Goal: Information Seeking & Learning: Find specific fact

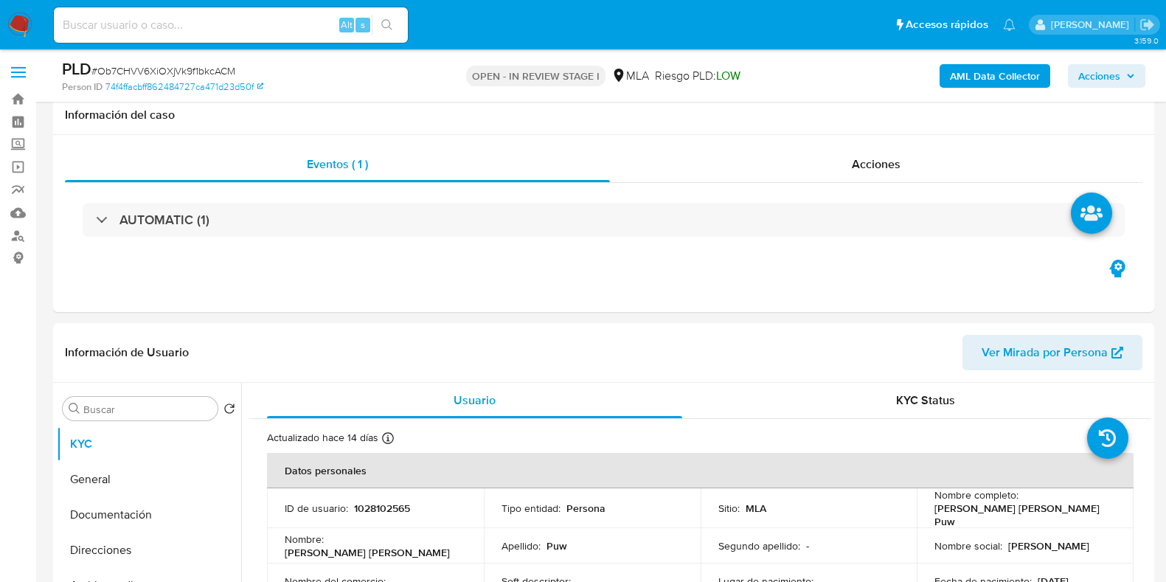
select select "10"
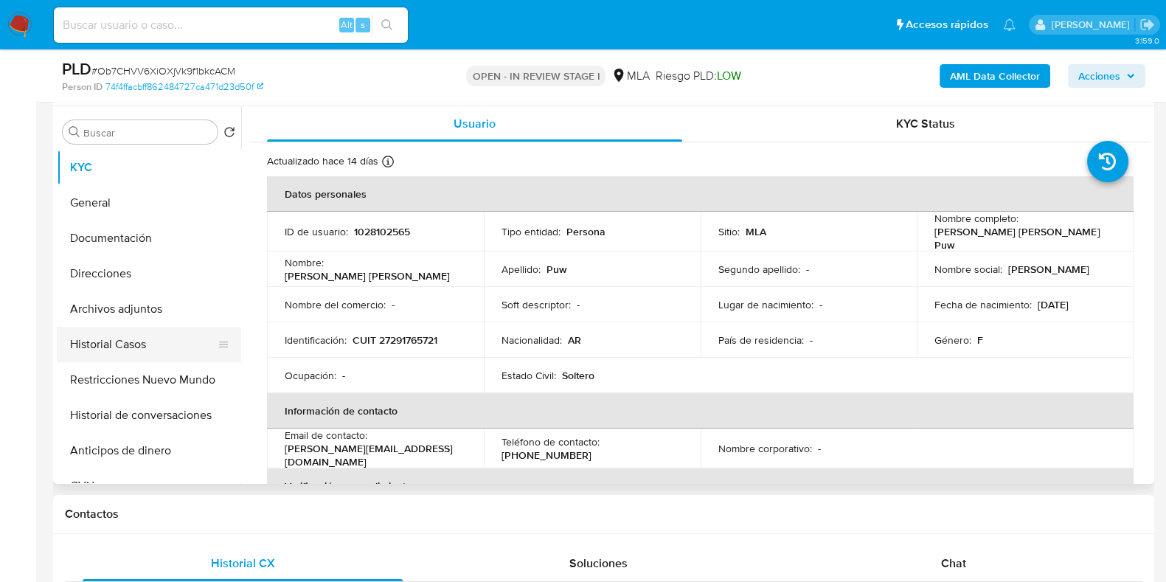
click at [119, 335] on button "Historial Casos" at bounding box center [143, 344] width 173 height 35
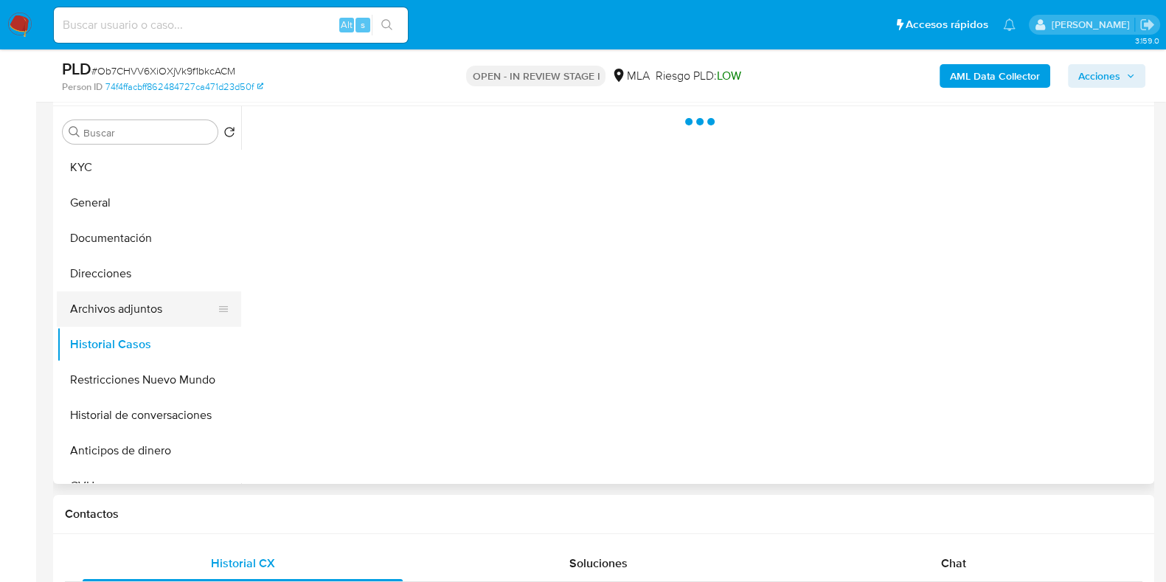
click at [133, 307] on button "Archivos adjuntos" at bounding box center [143, 308] width 173 height 35
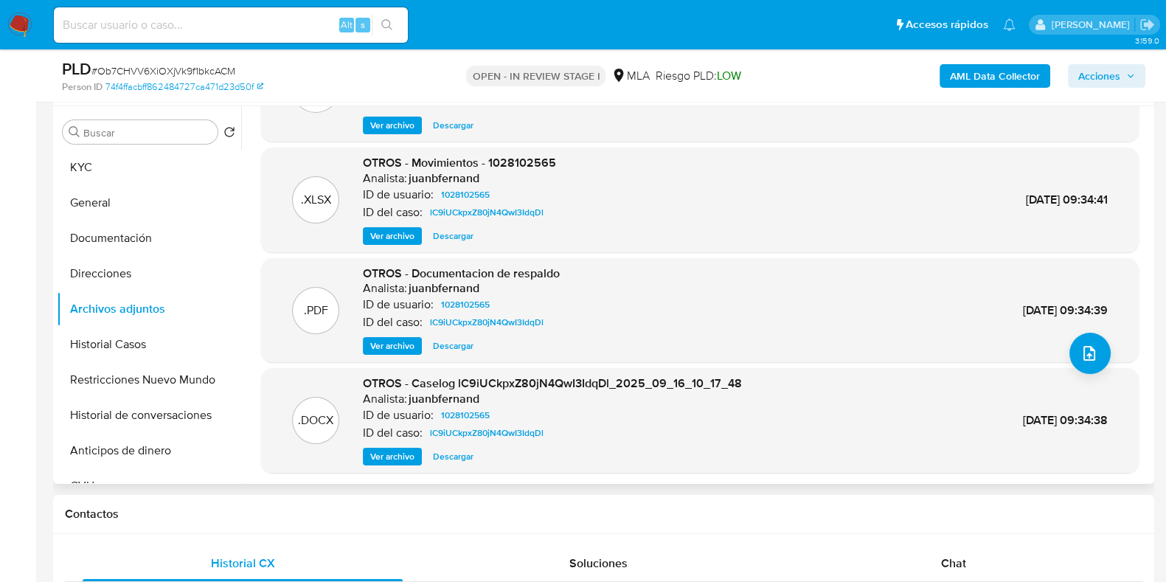
scroll to position [124, 0]
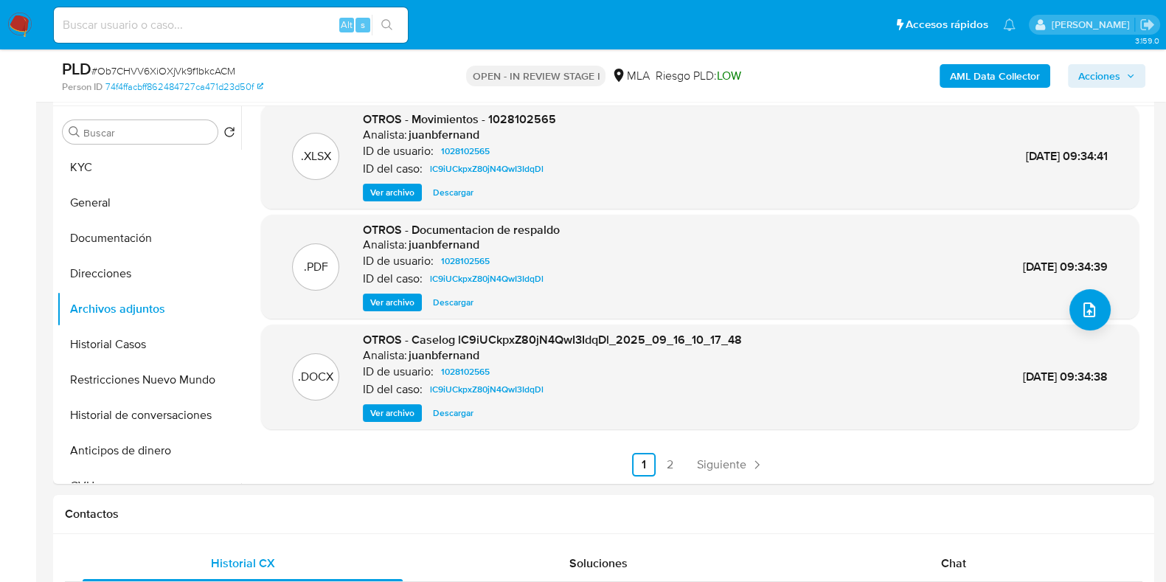
click at [1119, 75] on span "Acciones" at bounding box center [1099, 76] width 42 height 24
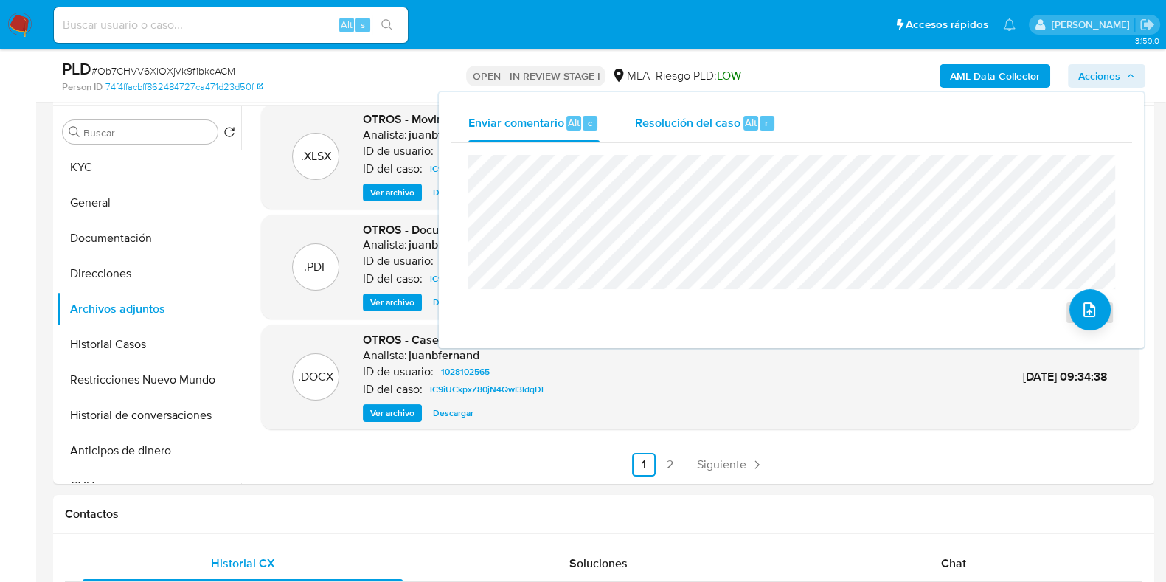
click at [734, 126] on span "Resolución del caso" at bounding box center [687, 122] width 105 height 17
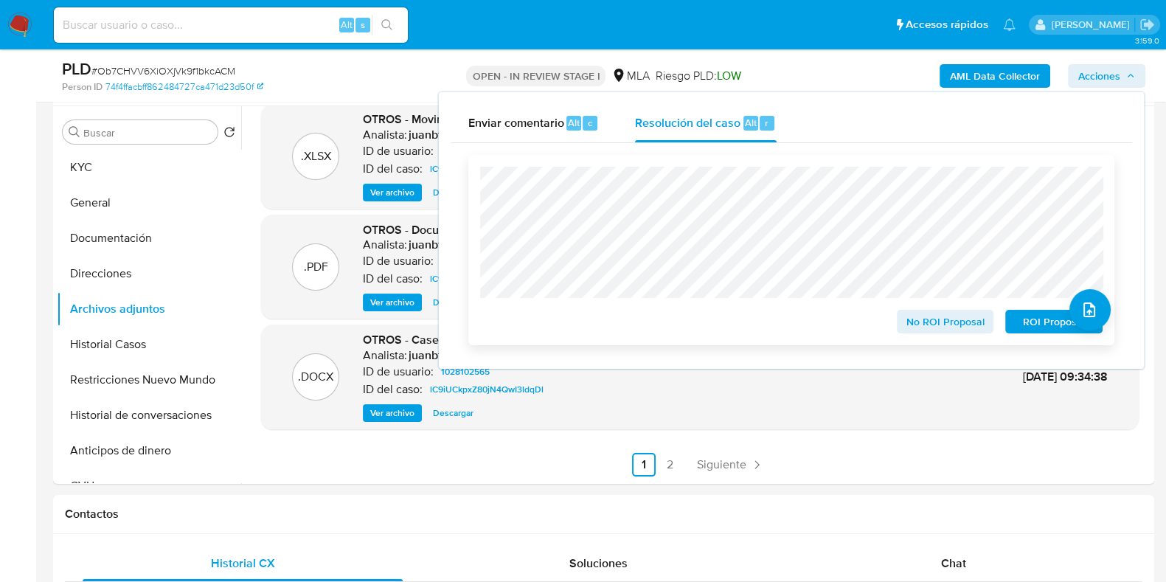
click at [940, 324] on span "No ROI Proposal" at bounding box center [945, 321] width 77 height 21
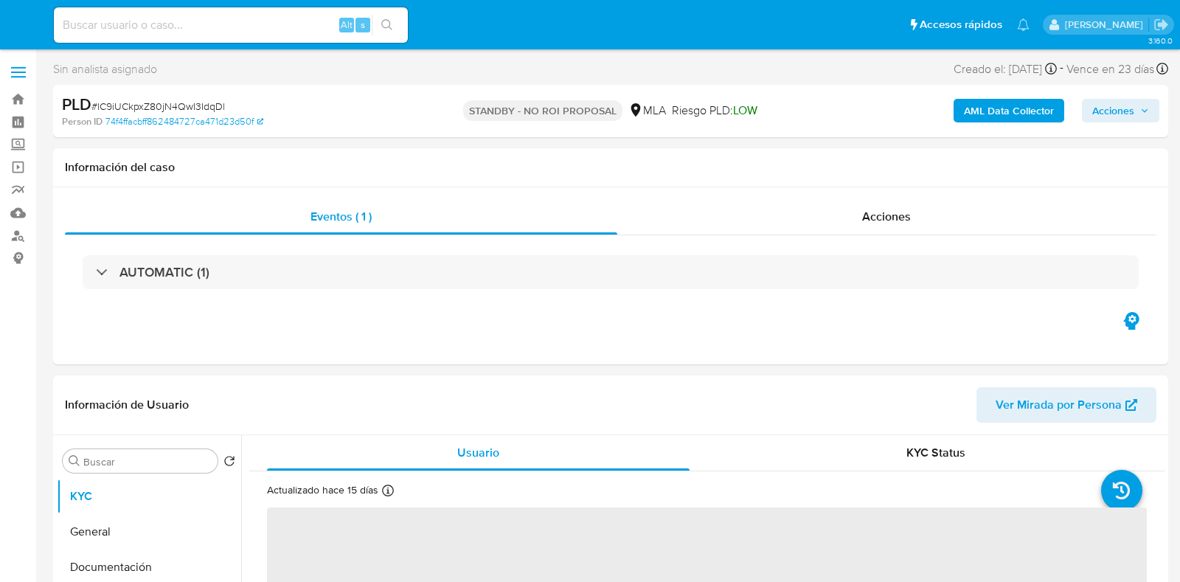
select select "10"
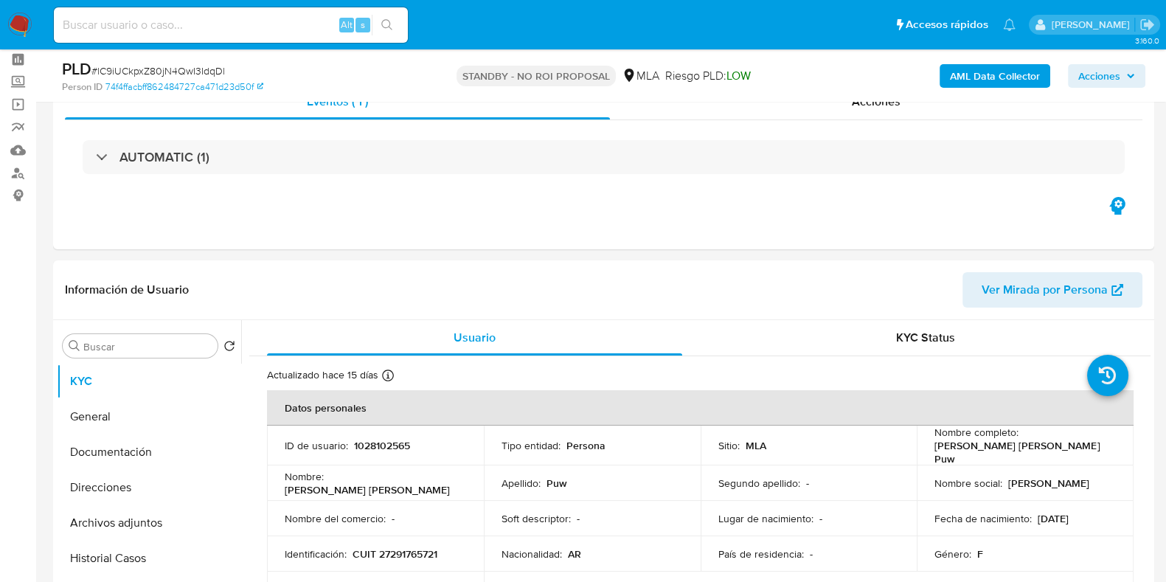
scroll to position [91, 0]
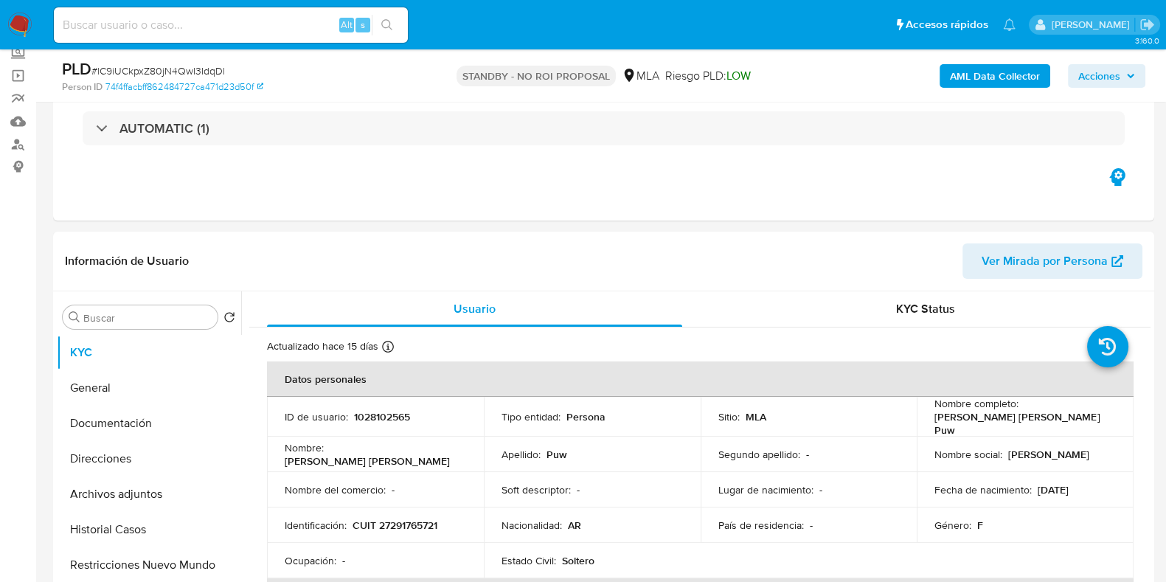
click at [295, 29] on input at bounding box center [231, 24] width 354 height 19
paste input "0lHRX4TgMuXaQKQB2Cl4bW1P"
type input "0lHRX4TgMuXaQKQB2Cl4bW1P"
click at [388, 24] on icon "search-icon" at bounding box center [387, 25] width 12 height 12
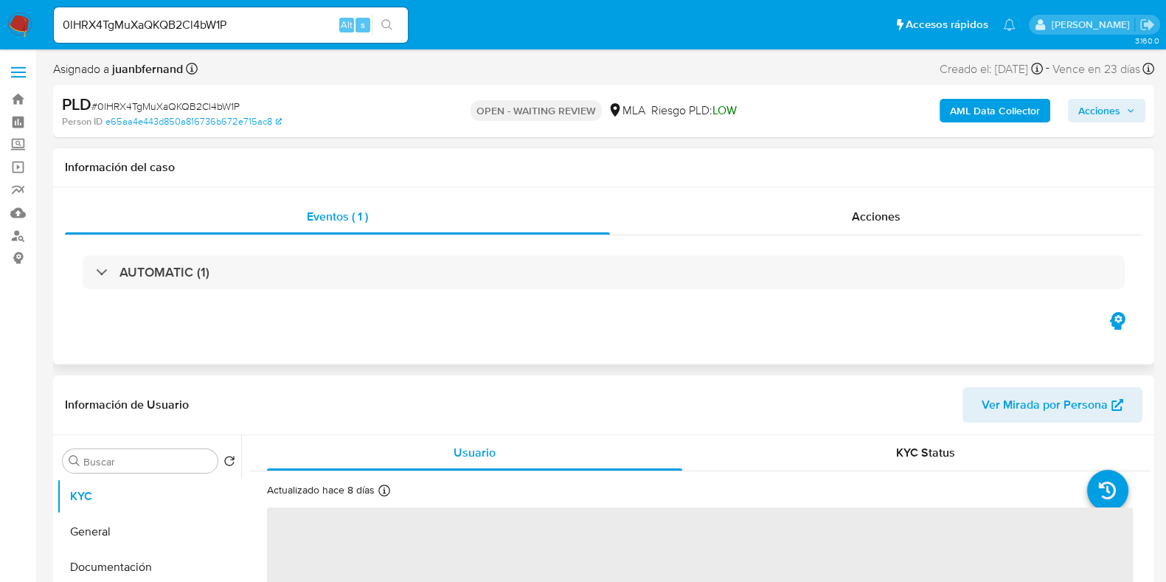
select select "10"
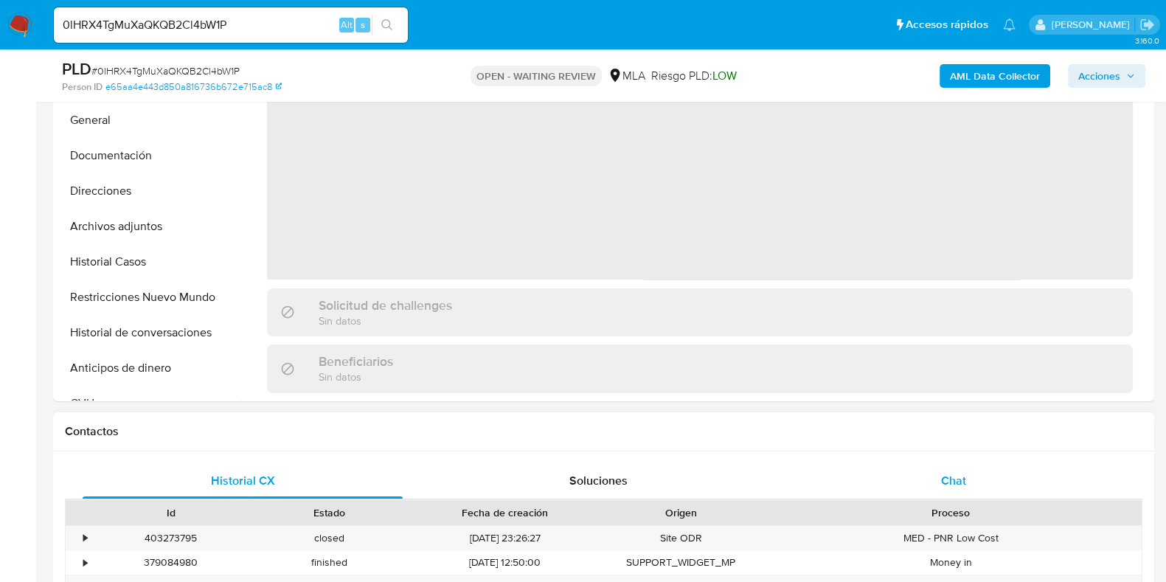
scroll to position [553, 0]
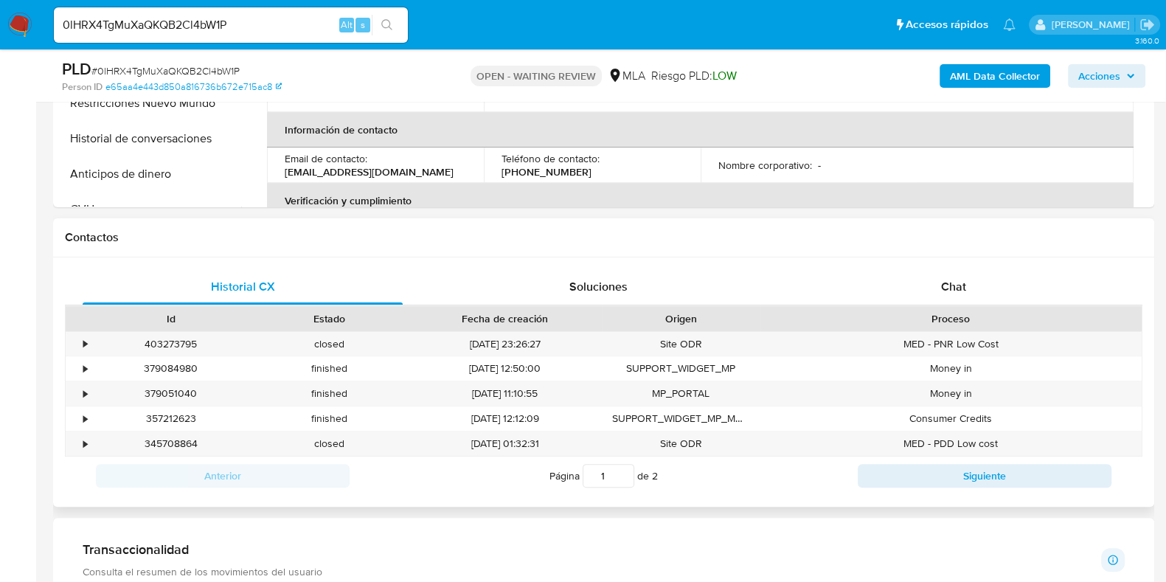
drag, startPoint x: 1016, startPoint y: 288, endPoint x: 809, endPoint y: 315, distance: 209.0
click at [1016, 289] on div "Chat" at bounding box center [953, 286] width 320 height 35
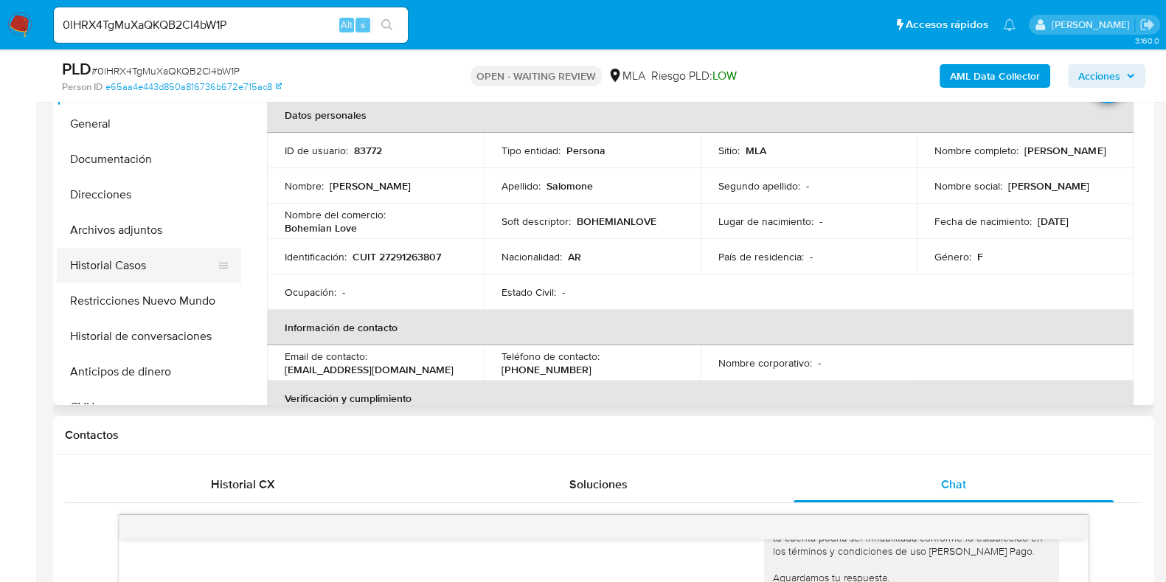
scroll to position [276, 0]
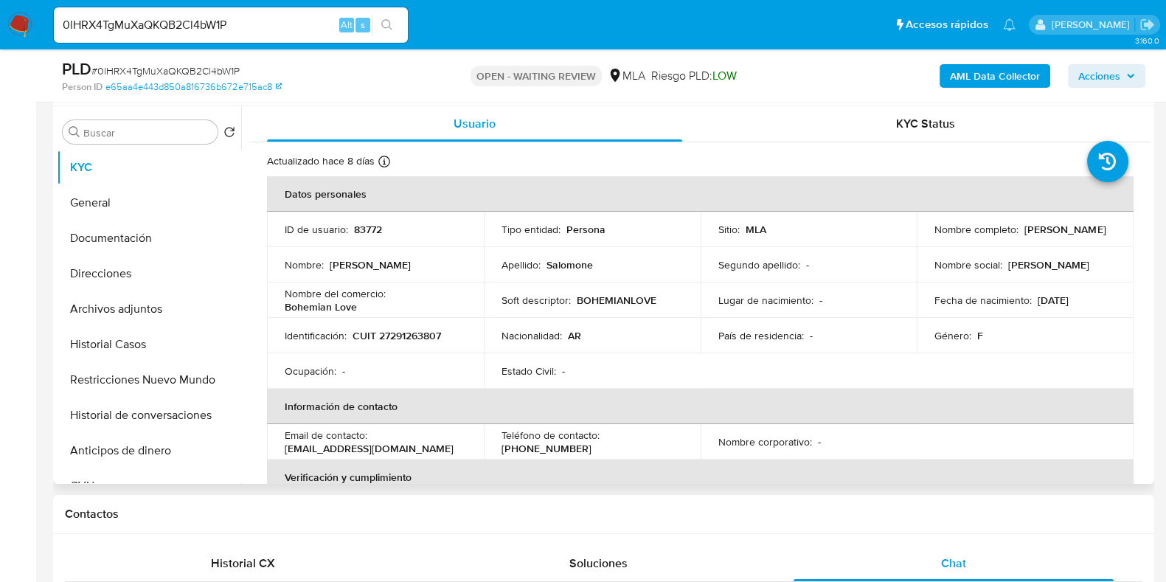
click at [408, 444] on p "mariabelensm@hotmail.com" at bounding box center [369, 448] width 169 height 13
drag, startPoint x: 408, startPoint y: 444, endPoint x: 300, endPoint y: 444, distance: 107.6
click at [298, 445] on p "mariabelensm@hotmail.com" at bounding box center [369, 448] width 169 height 13
copy p "mariabelensm@hotmail.com"
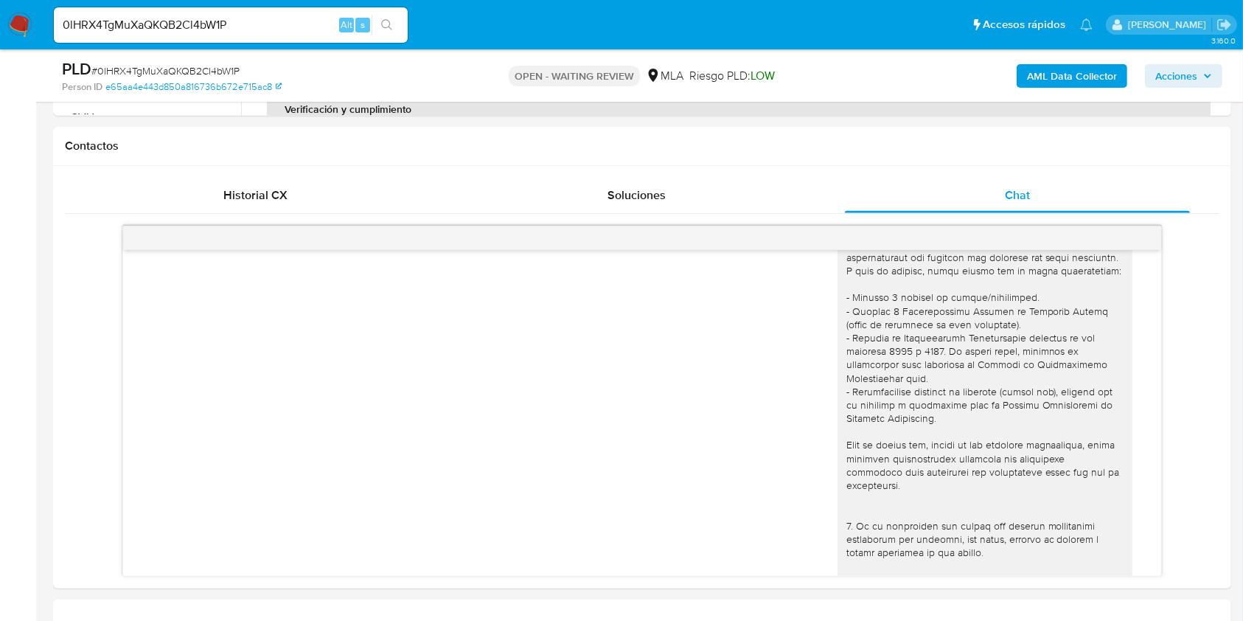
scroll to position [184, 0]
drag, startPoint x: 1115, startPoint y: 9, endPoint x: 684, endPoint y: 156, distance: 455.1
click at [700, 136] on div "Contactos" at bounding box center [642, 146] width 1178 height 39
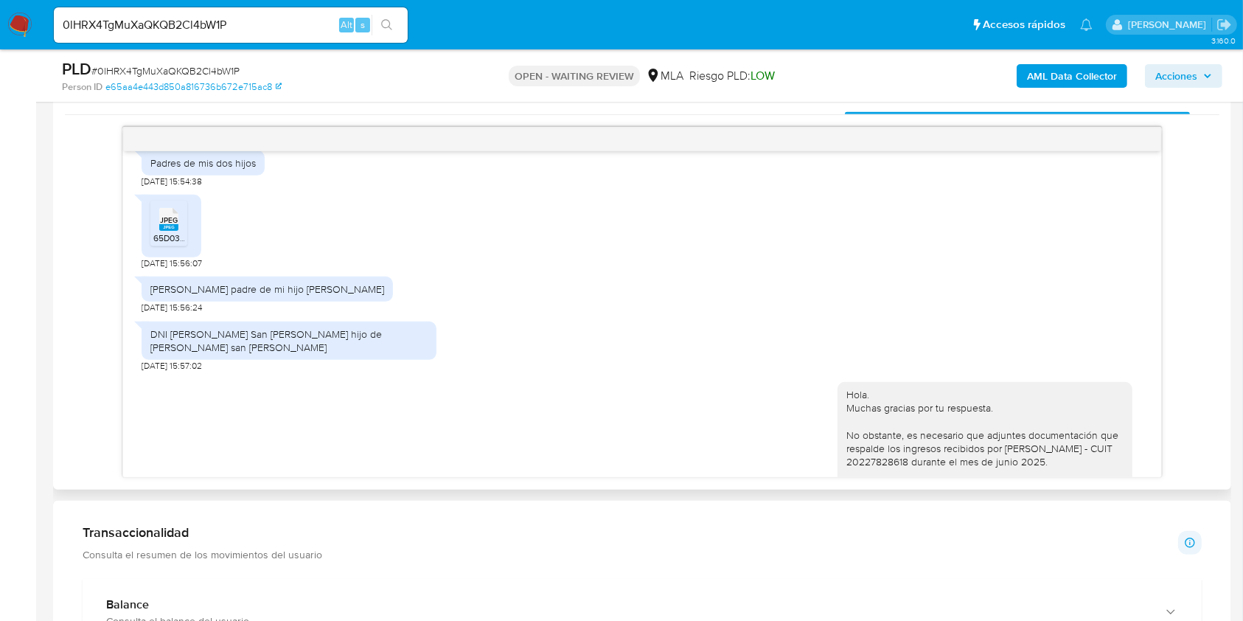
scroll to position [1769, 0]
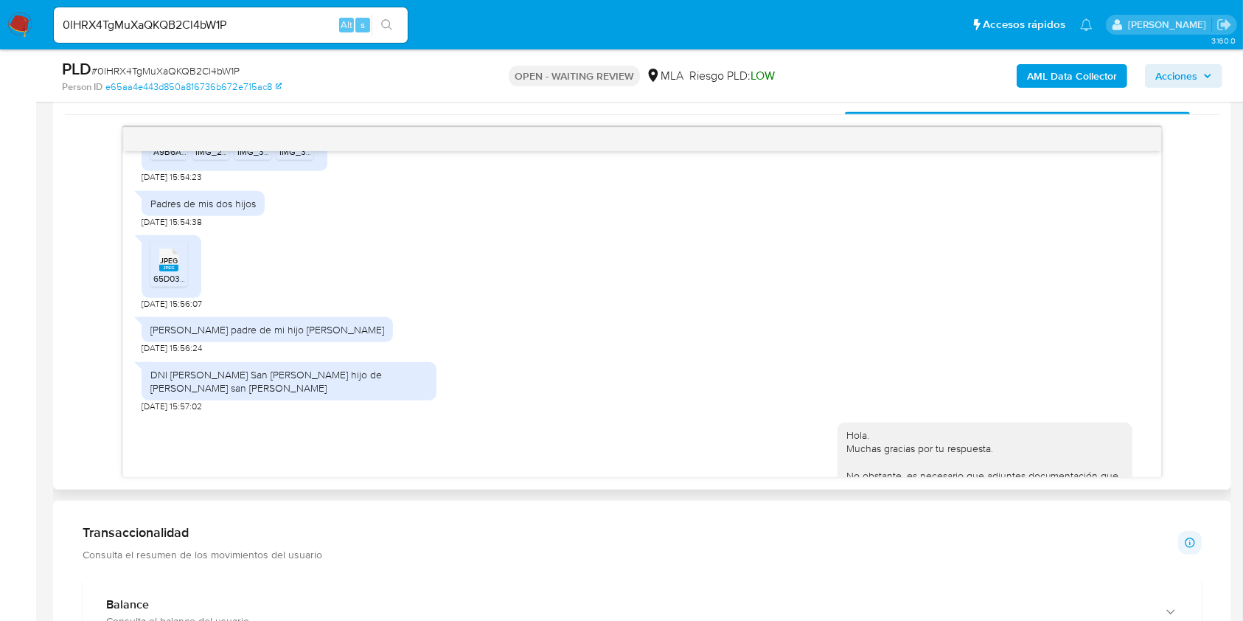
click at [141, 405] on div "17/07/2025 19:51:03 Gracias 19/07/2025 12:51:01 28/08/2025 15:46:23 JPEG JPEG A…" at bounding box center [641, 314] width 1037 height 326
click at [146, 407] on span "28/08/2025 15:57:02" at bounding box center [172, 406] width 60 height 12
drag, startPoint x: 146, startPoint y: 407, endPoint x: 193, endPoint y: 416, distance: 48.0
click at [181, 406] on span "28/08/2025 15:57:02" at bounding box center [172, 406] width 60 height 12
copy span "28/08/2025"
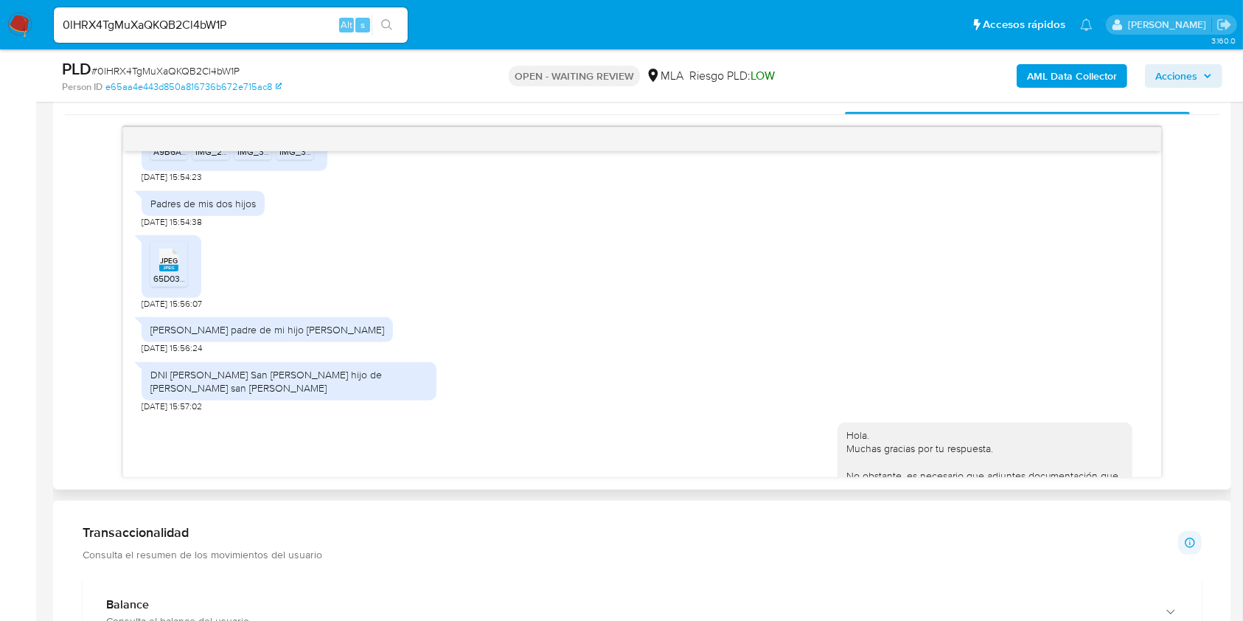
click at [162, 336] on div "Daniel Adrián Bertolini padre de mi hijo Luca Vittorio Bertolini" at bounding box center [267, 329] width 234 height 13
drag, startPoint x: 162, startPoint y: 345, endPoint x: 391, endPoint y: 341, distance: 229.3
click at [384, 336] on div "Daniel Adrián Bertolini padre de mi hijo Luca Vittorio Bertolini" at bounding box center [267, 329] width 234 height 13
copy div "Daniel Adrián Bertolini padre de mi hijo Luca Vittorio Bertolini"
click at [400, 389] on div "DNI de Augusto San Martín hijo de Juan Patricio san Martín" at bounding box center [288, 381] width 277 height 27
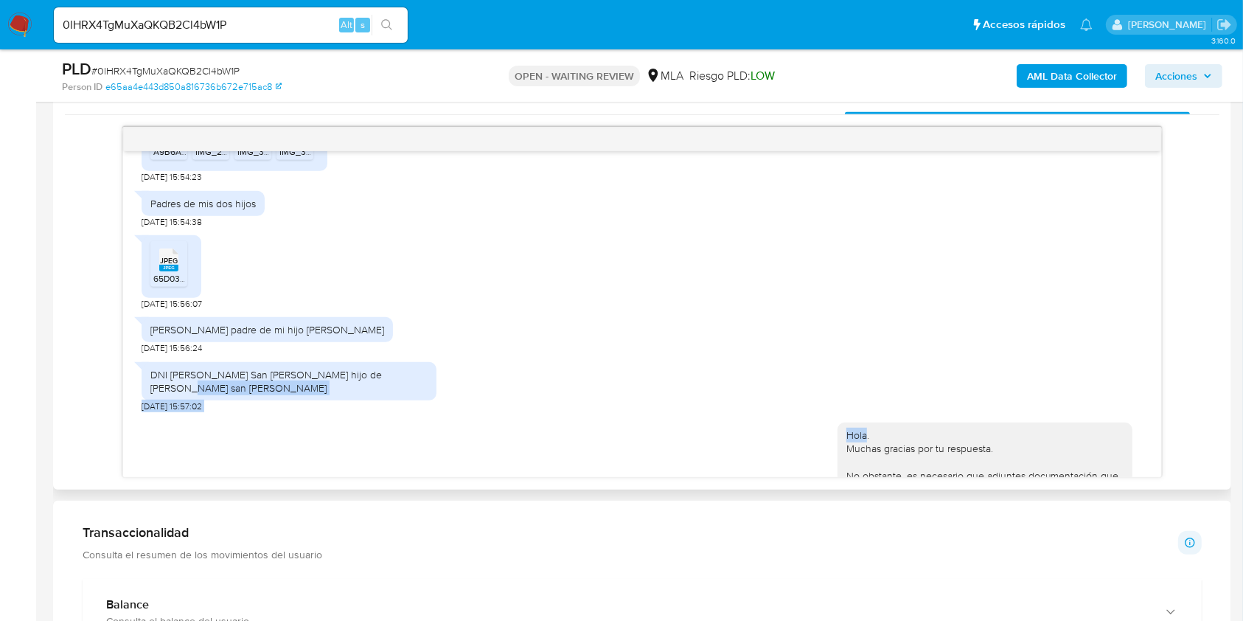
scroll to position [1867, 0]
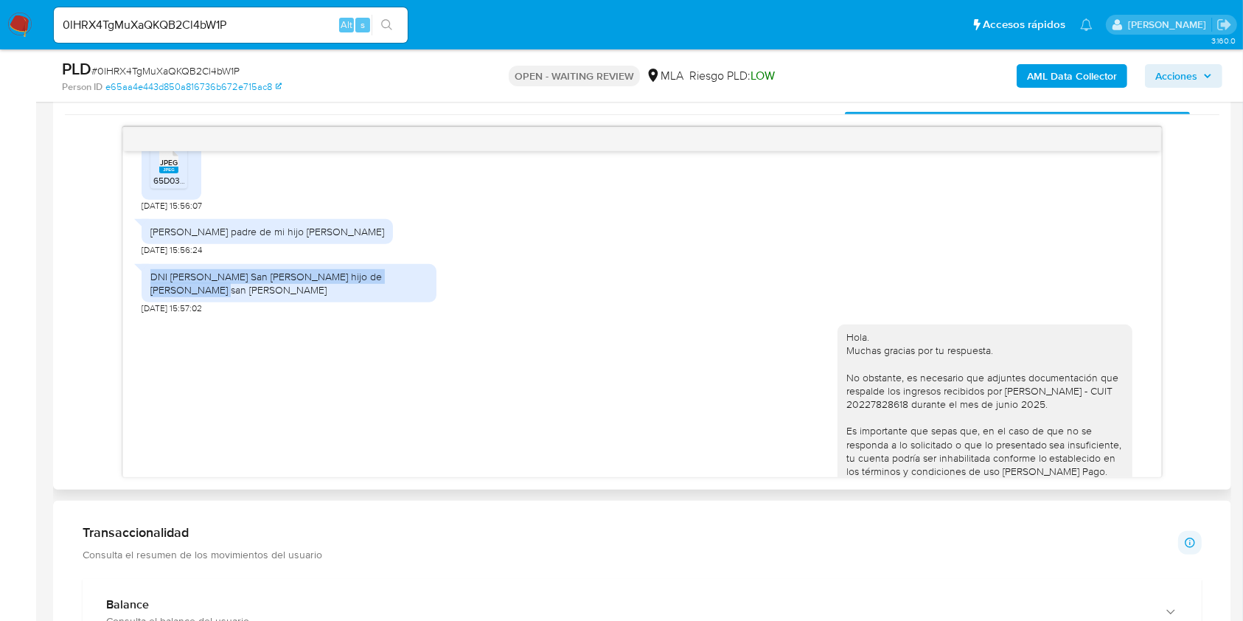
drag, startPoint x: 400, startPoint y: 389, endPoint x: 156, endPoint y: 294, distance: 261.6
click at [156, 294] on div "DNI de Augusto San Martín hijo de Juan Patricio san Martín" at bounding box center [288, 283] width 277 height 27
click at [361, 289] on div "DNI de Augusto San Martín hijo de Juan Patricio san Martín" at bounding box center [288, 283] width 277 height 27
click at [398, 288] on div "DNI de Augusto San Martín hijo de Juan Patricio san Martín" at bounding box center [288, 283] width 277 height 27
drag, startPoint x: 398, startPoint y: 288, endPoint x: 201, endPoint y: 293, distance: 197.7
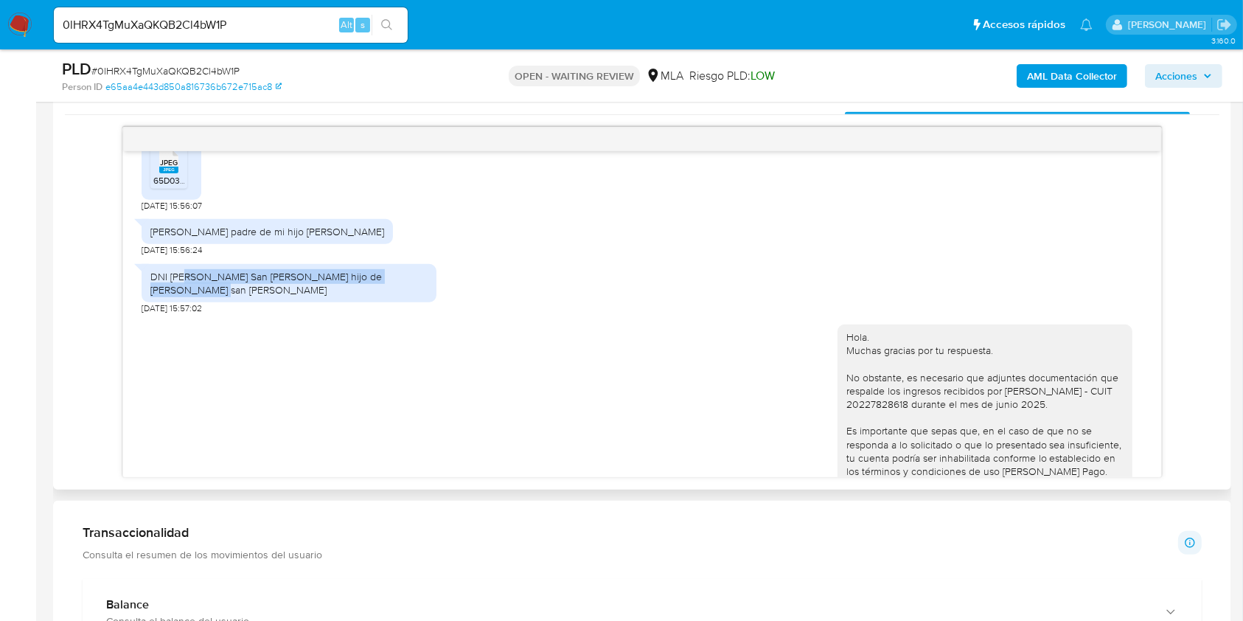
click at [201, 293] on div "DNI de Augusto San Martín hijo de Juan Patricio san Martín" at bounding box center [288, 283] width 277 height 27
copy div "Augusto San Martín hijo de Juan Patricio san Martín"
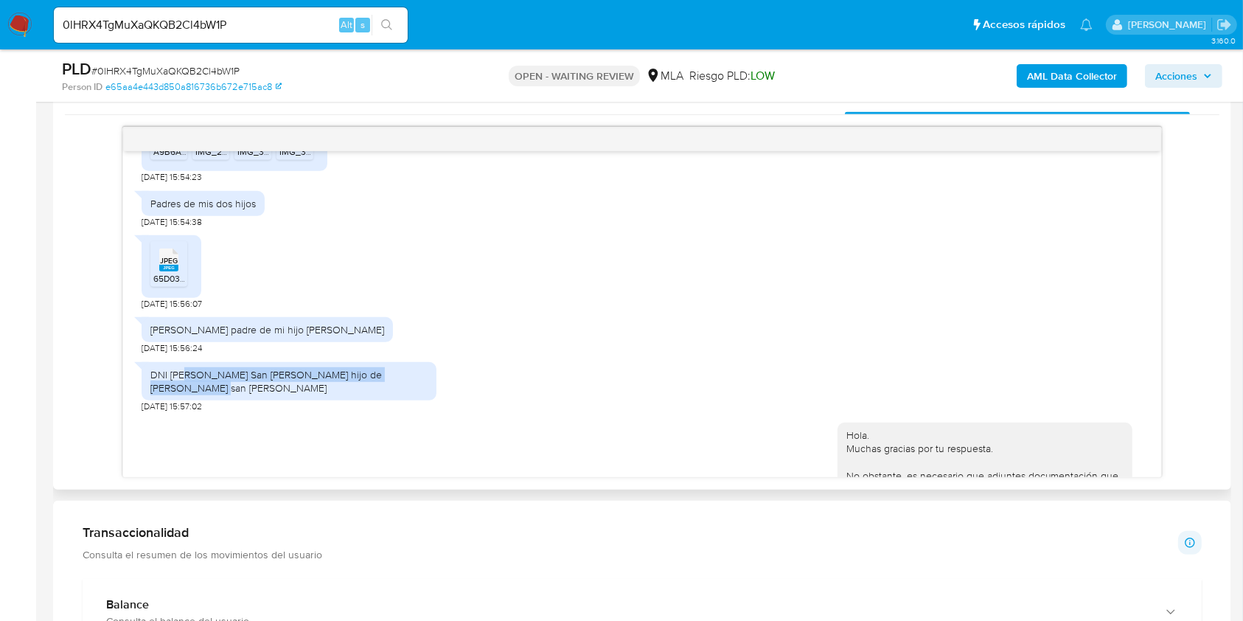
click at [202, 385] on div "DNI de Augusto San Martín hijo de Juan Patricio san Martín" at bounding box center [288, 381] width 277 height 27
drag, startPoint x: 202, startPoint y: 385, endPoint x: 246, endPoint y: 383, distance: 43.5
click at [242, 384] on div "DNI de Augusto San Martín hijo de Juan Patricio san Martín" at bounding box center [288, 381] width 277 height 27
click at [255, 382] on div "DNI de Augusto San Martín hijo de Juan Patricio san Martín" at bounding box center [288, 381] width 277 height 27
drag, startPoint x: 255, startPoint y: 382, endPoint x: 189, endPoint y: 386, distance: 65.8
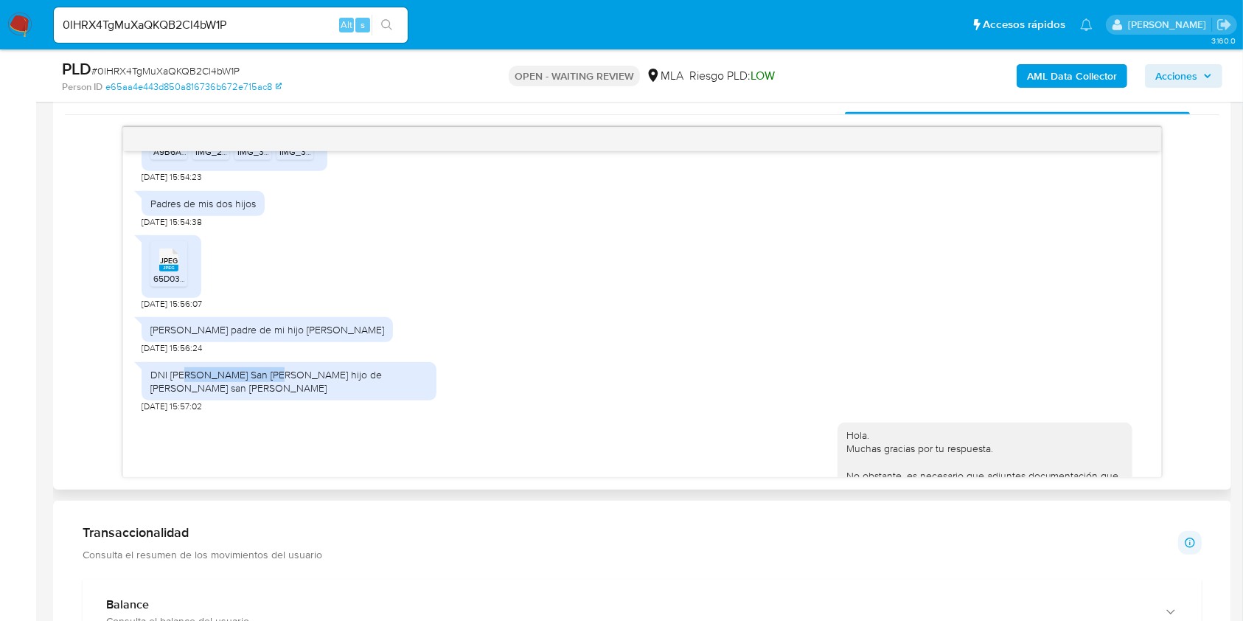
click at [189, 386] on div "DNI de Augusto San Martín hijo de Juan Patricio san Martín" at bounding box center [288, 381] width 277 height 27
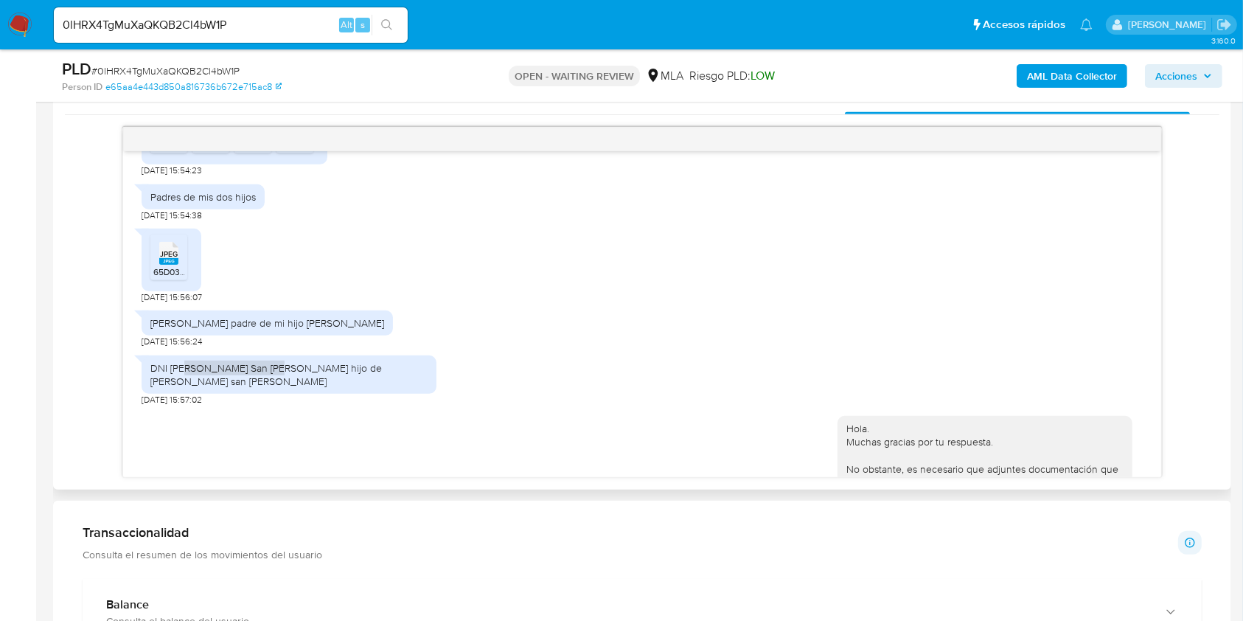
scroll to position [1671, 0]
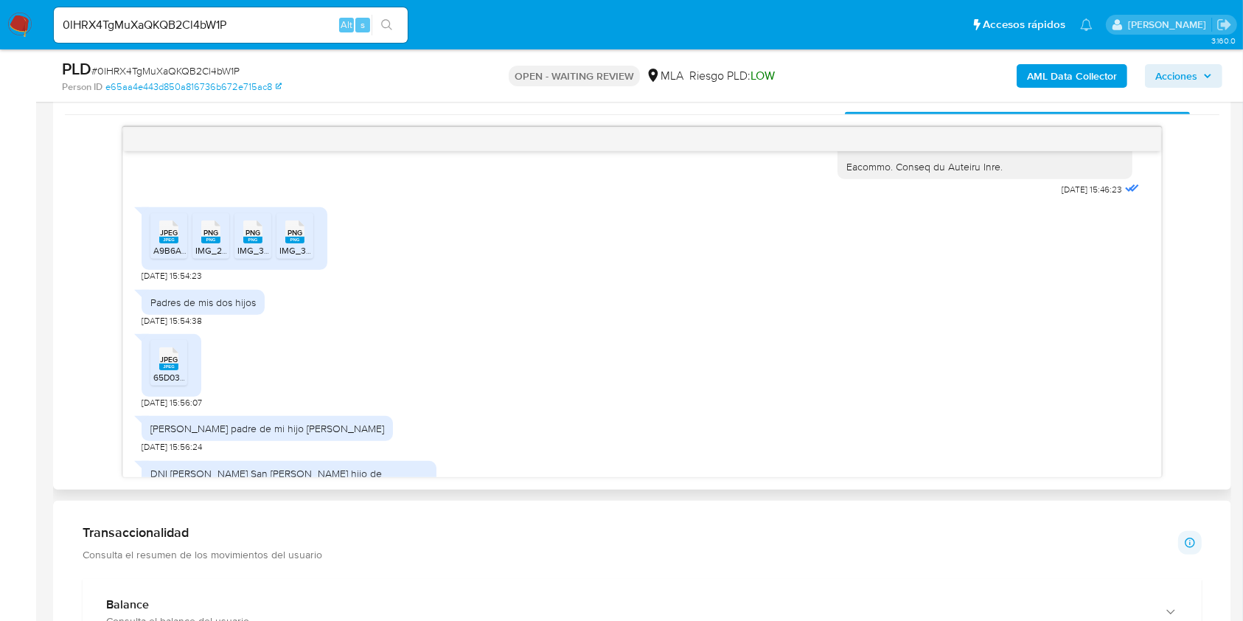
click at [166, 309] on div "Padres de mis dos hijos" at bounding box center [202, 302] width 105 height 13
drag, startPoint x: 166, startPoint y: 310, endPoint x: 246, endPoint y: 316, distance: 80.6
click at [246, 309] on div "Padres de mis dos hijos" at bounding box center [202, 302] width 105 height 13
copy div "Padres de mis dos hijos"
click at [168, 309] on div "Padres de mis dos hijos" at bounding box center [202, 302] width 105 height 13
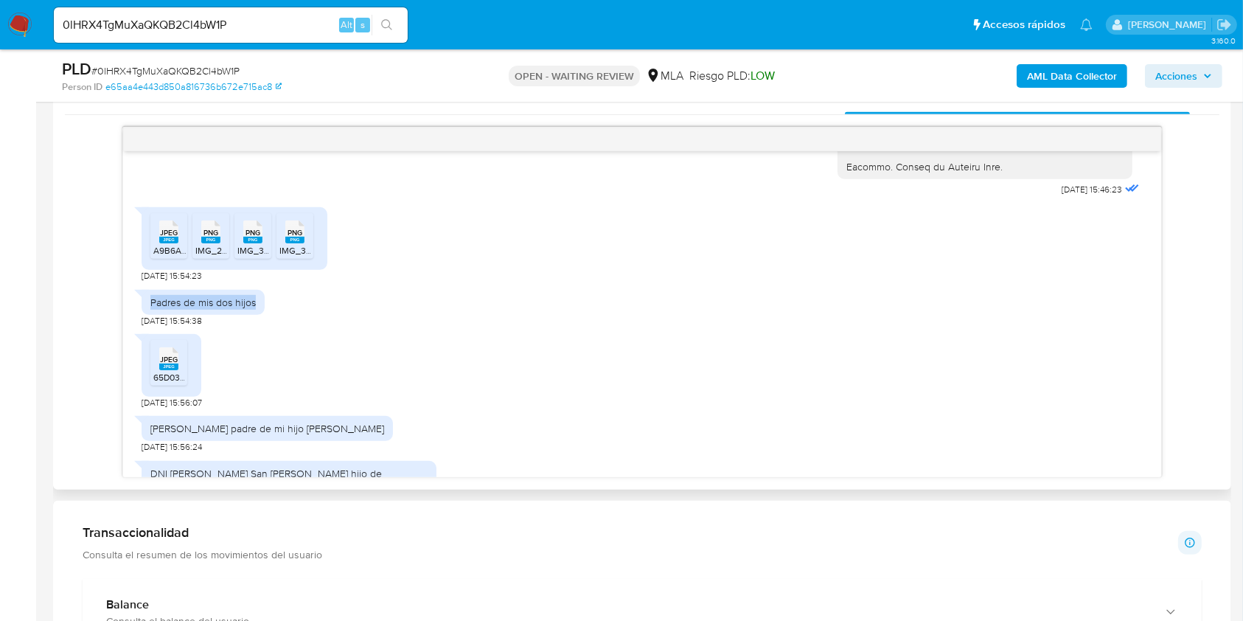
drag, startPoint x: 169, startPoint y: 315, endPoint x: 237, endPoint y: 313, distance: 68.6
click at [237, 309] on div "Padres de mis dos hijos" at bounding box center [202, 302] width 105 height 13
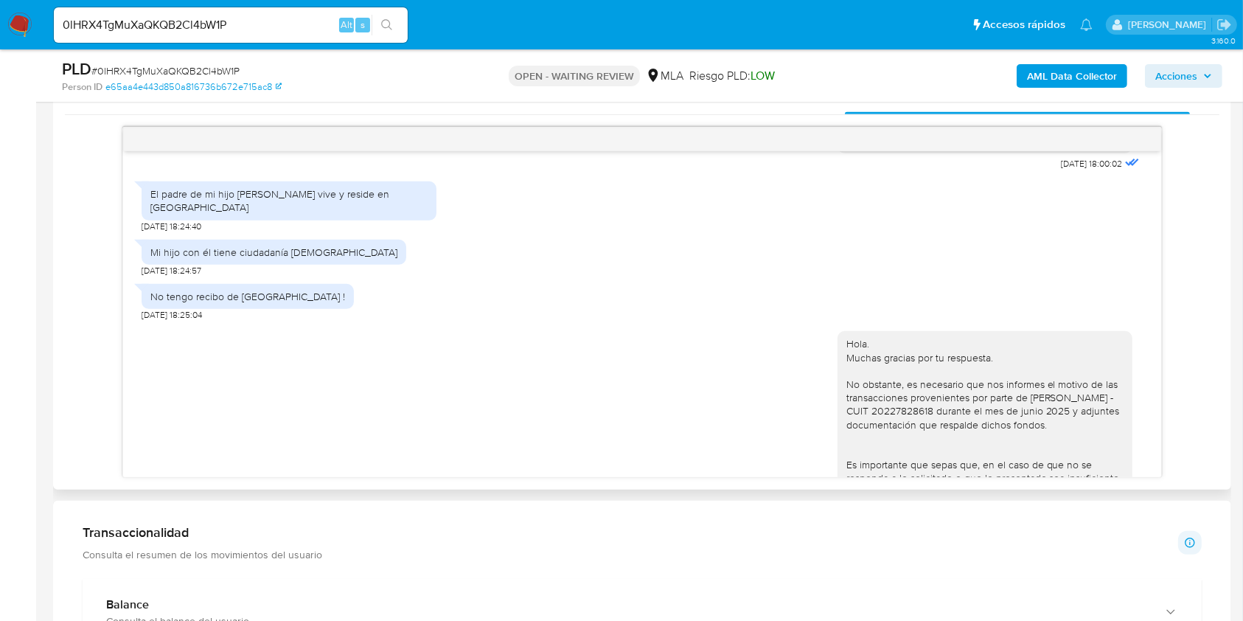
scroll to position [2260, 0]
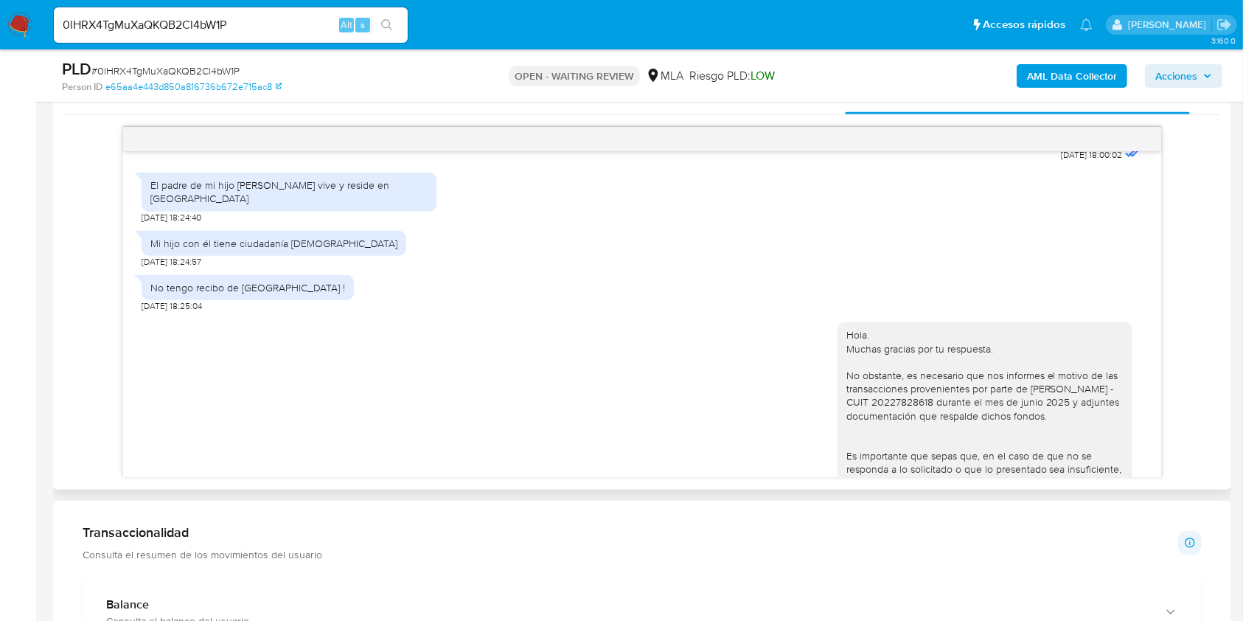
click at [153, 185] on div "El padre de mi hijo Luca Vittorio vive y reside en CANADÁ" at bounding box center [288, 191] width 277 height 27
drag, startPoint x: 153, startPoint y: 185, endPoint x: 383, endPoint y: 189, distance: 230.1
click at [383, 189] on div "El padre de mi hijo Luca Vittorio vive y reside en CANADÁ" at bounding box center [288, 191] width 277 height 27
copy div "El padre de mi hijo Luca Vittorio vive y reside en CANADÁ"
click at [156, 237] on div "Mi hijo con él tiene ciudadanía canadiense" at bounding box center [273, 243] width 247 height 13
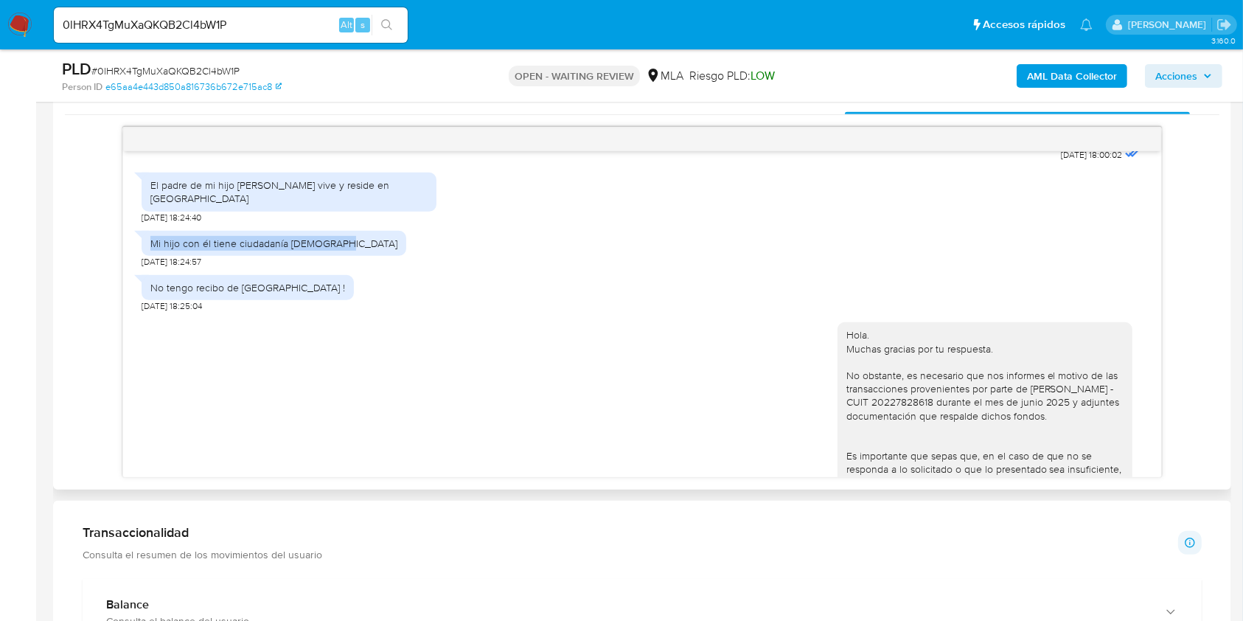
drag, startPoint x: 156, startPoint y: 232, endPoint x: 293, endPoint y: 233, distance: 136.4
click at [293, 237] on div "Mi hijo con él tiene ciudadanía canadiense" at bounding box center [273, 243] width 247 height 13
copy div "Mi hijo con él tiene ciudadanía canadiense"
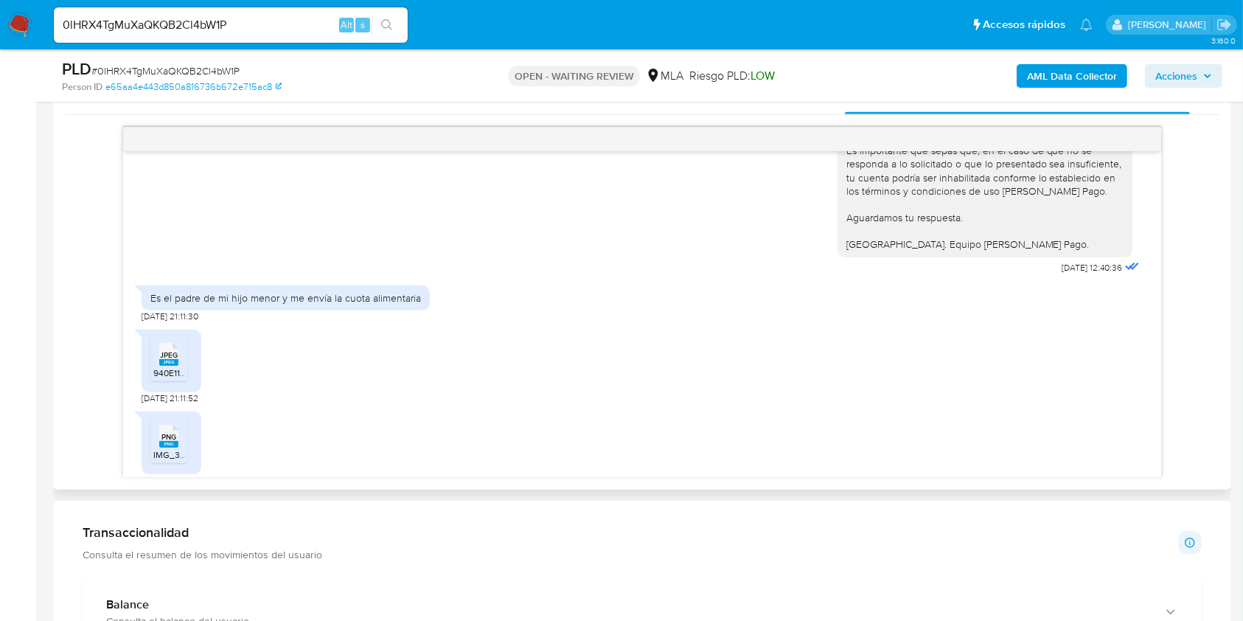
scroll to position [2569, 0]
click at [383, 288] on div "Es el padre de mi hijo menor y me envía la cuota alimentaria" at bounding box center [285, 294] width 271 height 13
drag, startPoint x: 383, startPoint y: 282, endPoint x: 156, endPoint y: 280, distance: 227.8
click at [156, 288] on div "Es el padre de mi hijo menor y me envía la cuota alimentaria" at bounding box center [285, 294] width 271 height 13
copy div "Es el padre de mi hijo menor y me envía la cuota alimentaria"
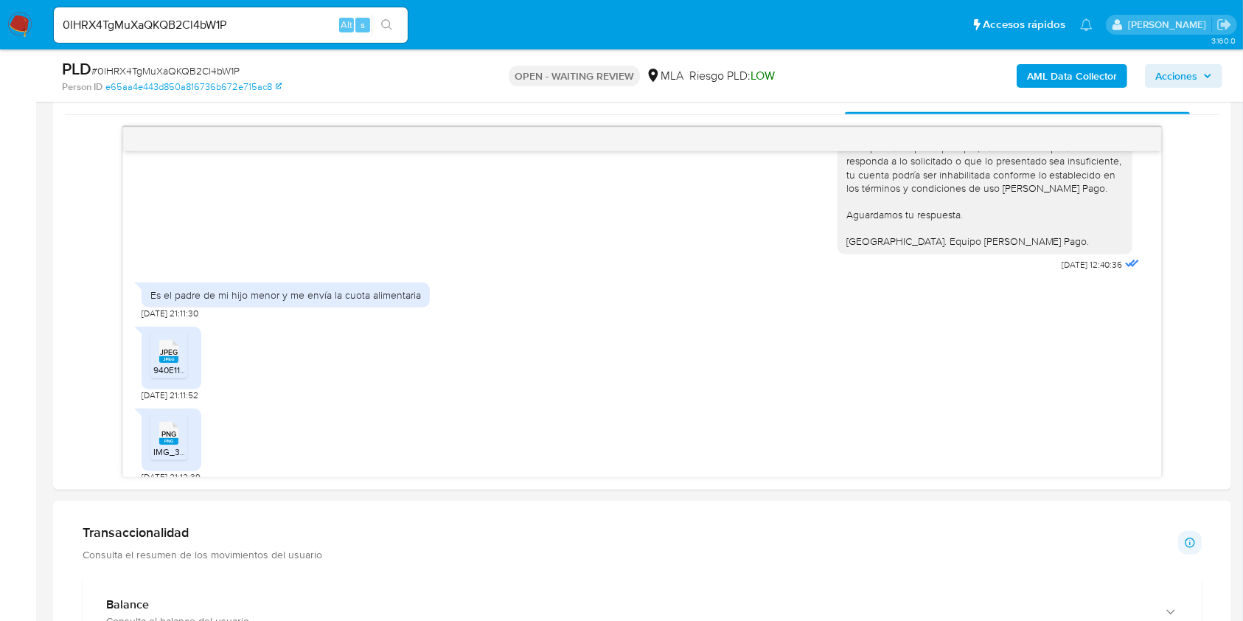
click at [522, 30] on ul "Pausado Ver notificaciones 0lHRX4TgMuXaQKQB2Cl4bW1P Alt s Accesos rápidos Presi…" at bounding box center [573, 24] width 1054 height 37
click at [162, 288] on div "Es el padre de mi hijo menor y me envía la cuota alimentaria" at bounding box center [285, 294] width 271 height 13
drag, startPoint x: 162, startPoint y: 282, endPoint x: 403, endPoint y: 281, distance: 240.4
click at [403, 288] on div "Es el padre de mi hijo menor y me envía la cuota alimentaria" at bounding box center [285, 294] width 271 height 13
click at [428, 401] on div "PNG PNG IMG_3942.png 12/09/2025 21:12:39" at bounding box center [642, 442] width 1000 height 82
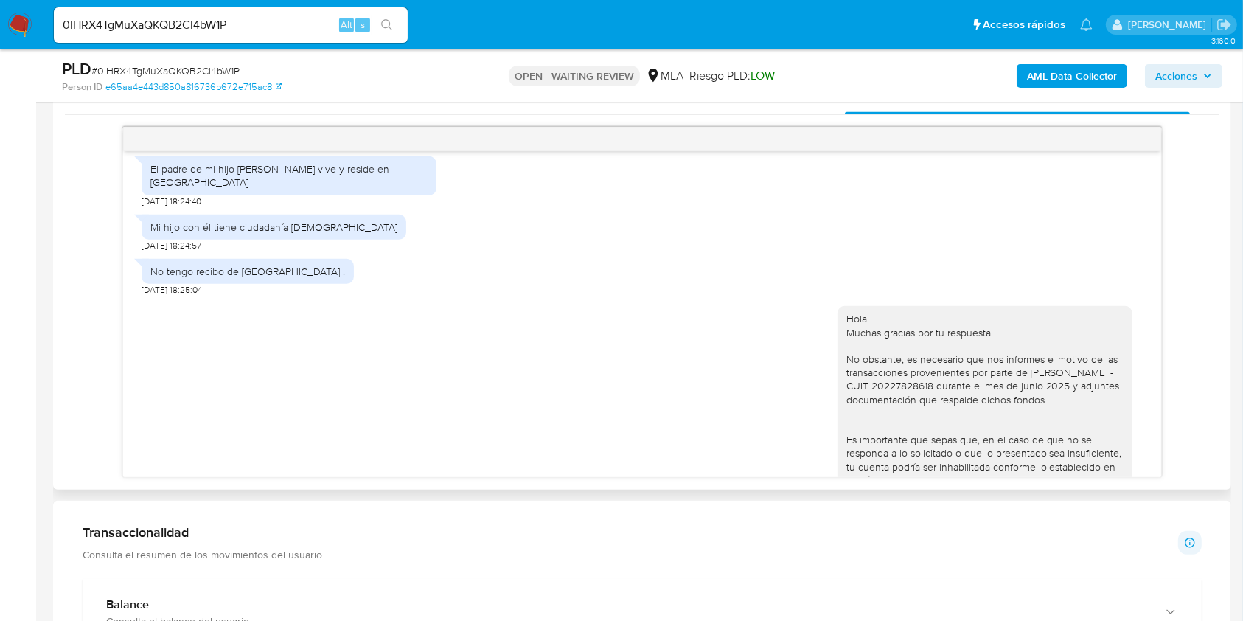
scroll to position [2274, 0]
click at [863, 376] on div "Hola. Muchas gracias por tu respuesta. No obstante, es necesario que nos inform…" at bounding box center [984, 429] width 277 height 228
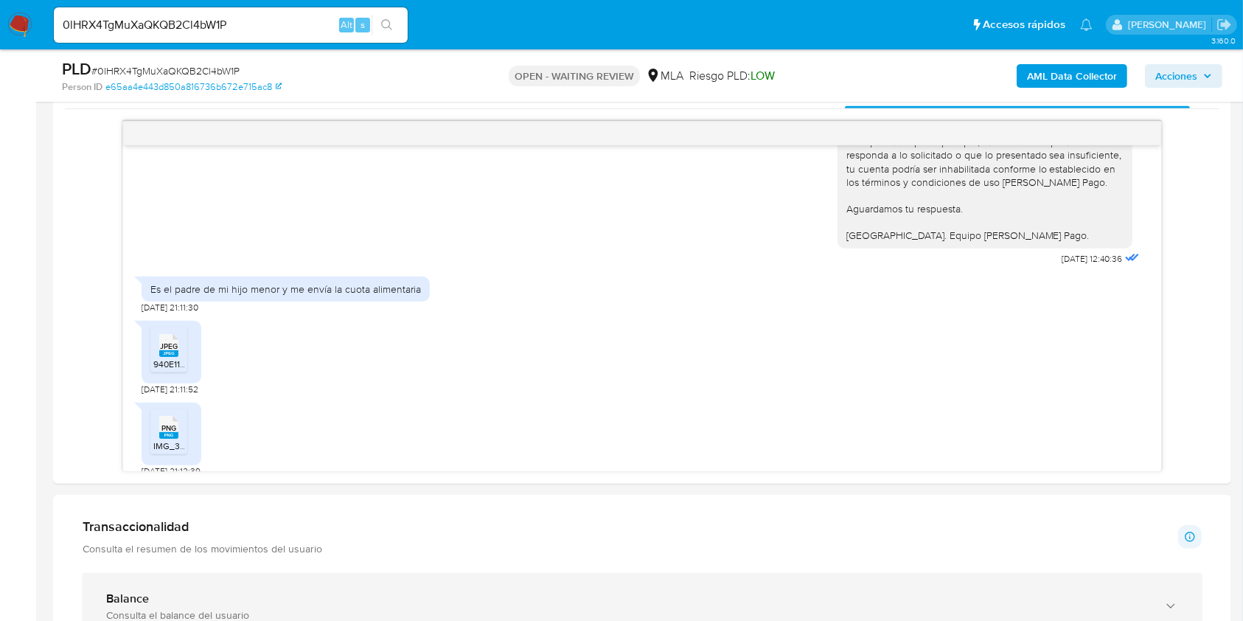
scroll to position [743, 0]
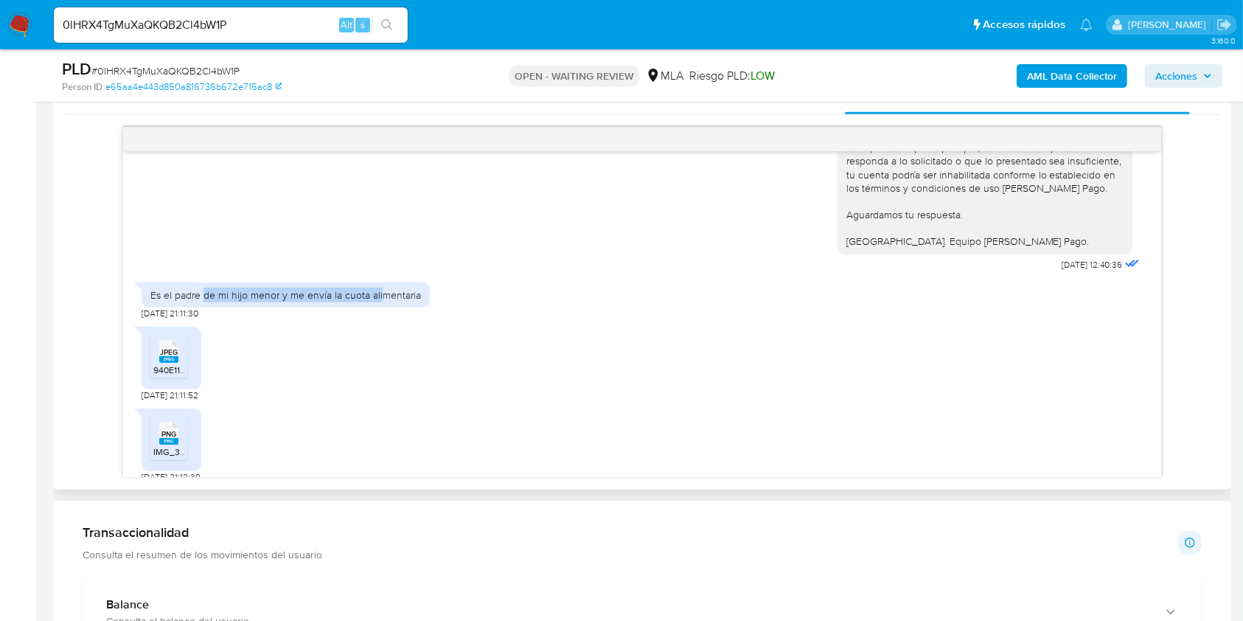
drag, startPoint x: 202, startPoint y: 285, endPoint x: 383, endPoint y: 282, distance: 181.4
click at [383, 288] on div "Es el padre de mi hijo menor y me envía la cuota alimentaria" at bounding box center [285, 294] width 271 height 13
click at [417, 345] on div "JPEG JPEG 940E1134-D950-4ECE-BA3C-5E11E15E8697.jpeg 12/09/2025 21:11:52" at bounding box center [642, 360] width 1000 height 82
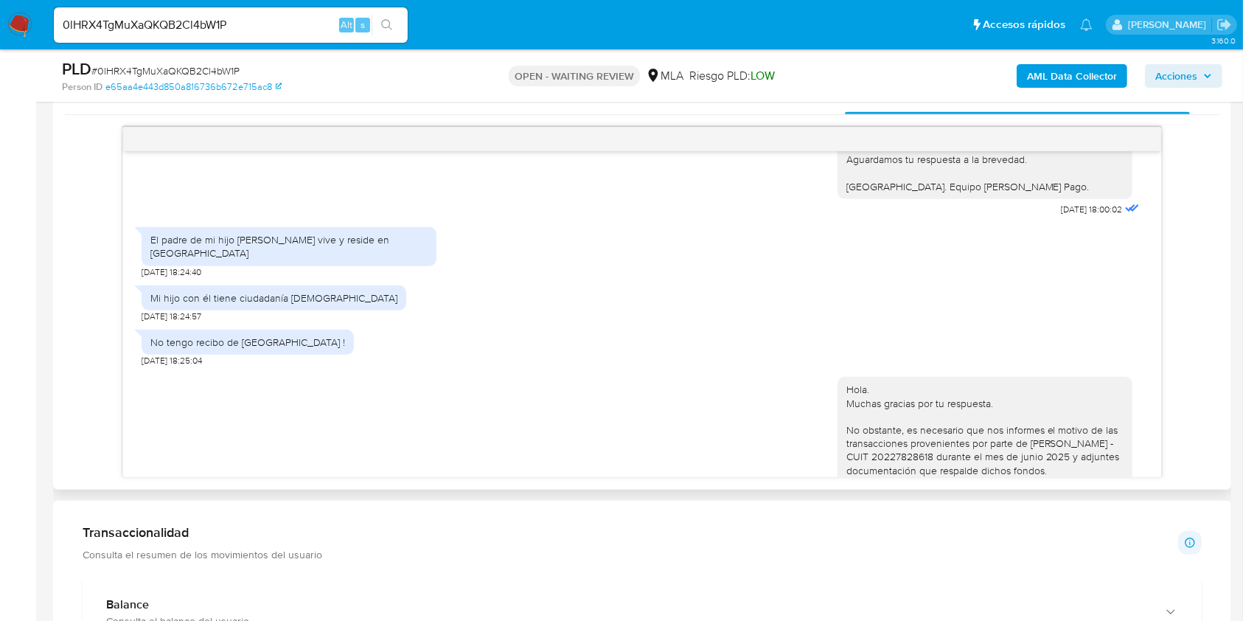
scroll to position [2176, 0]
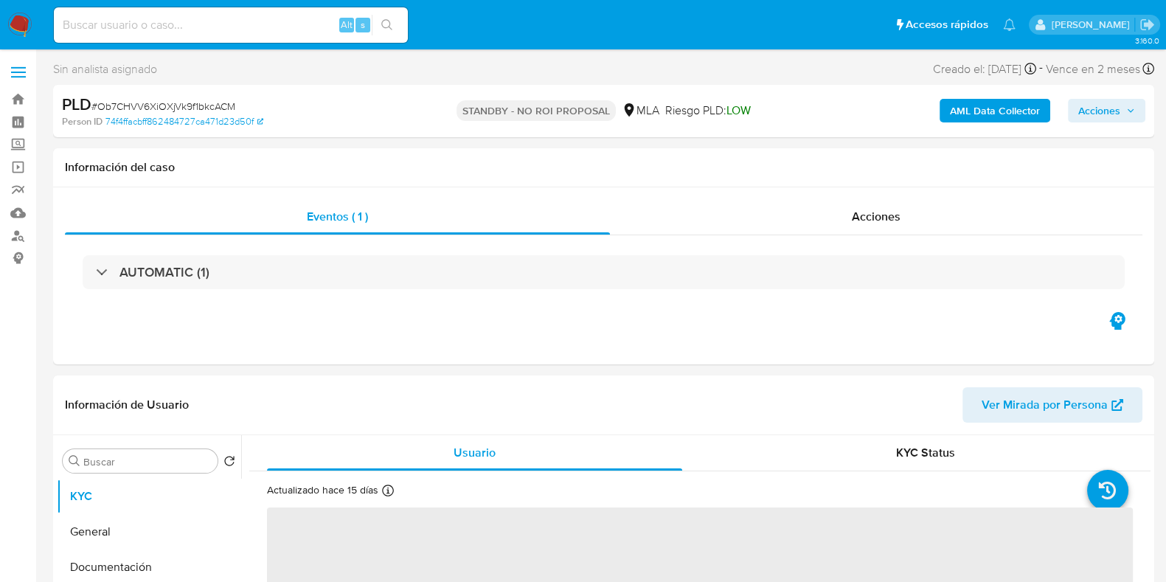
select select "10"
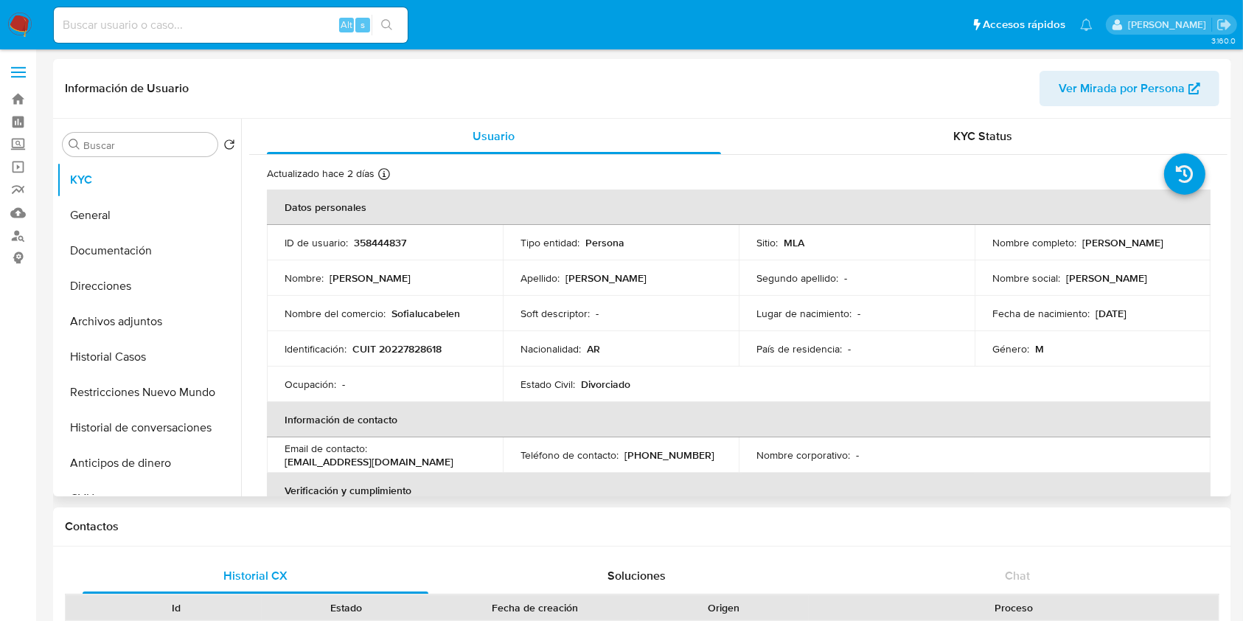
select select "10"
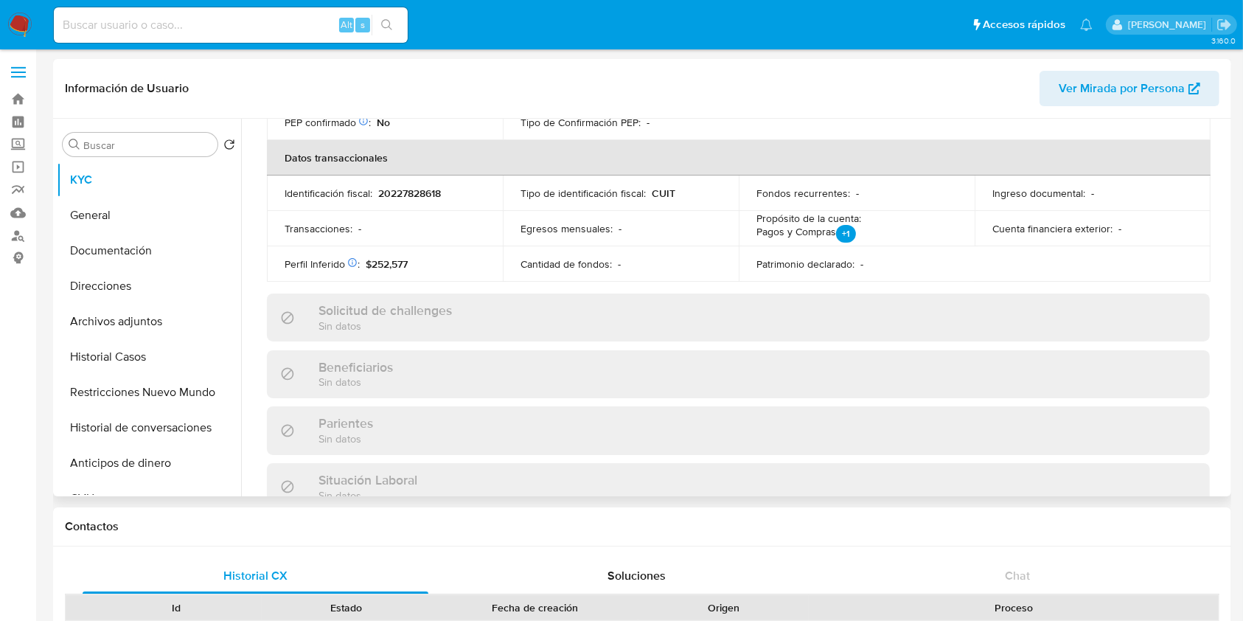
scroll to position [776, 0]
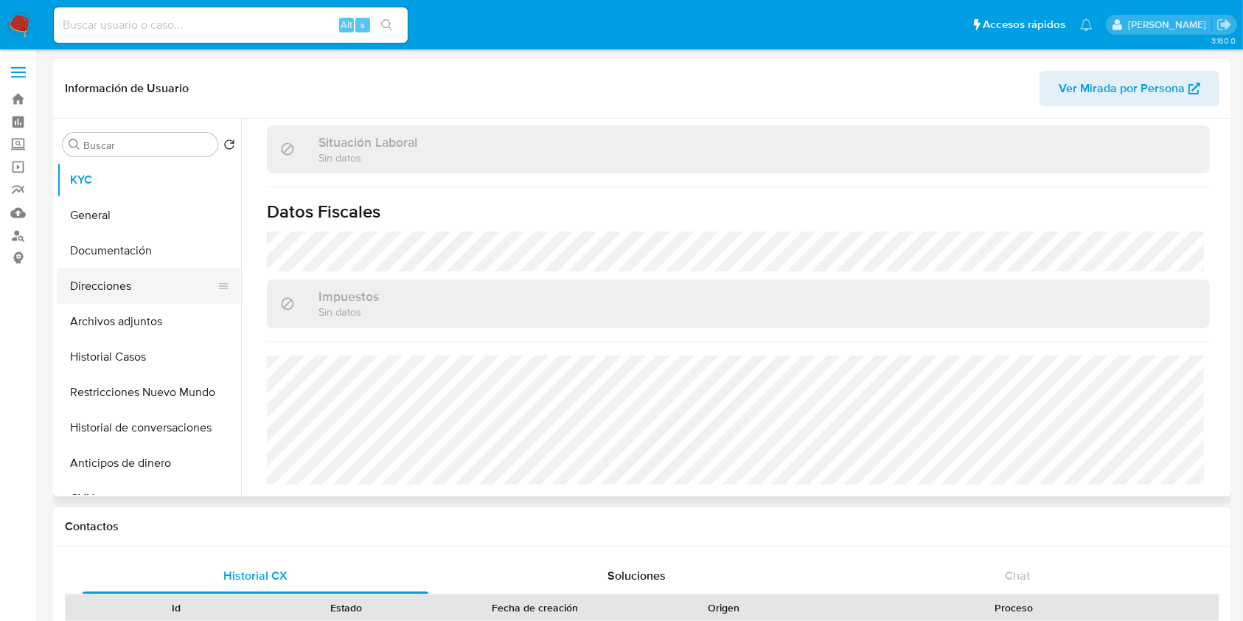
click at [145, 276] on button "Direcciones" at bounding box center [143, 285] width 173 height 35
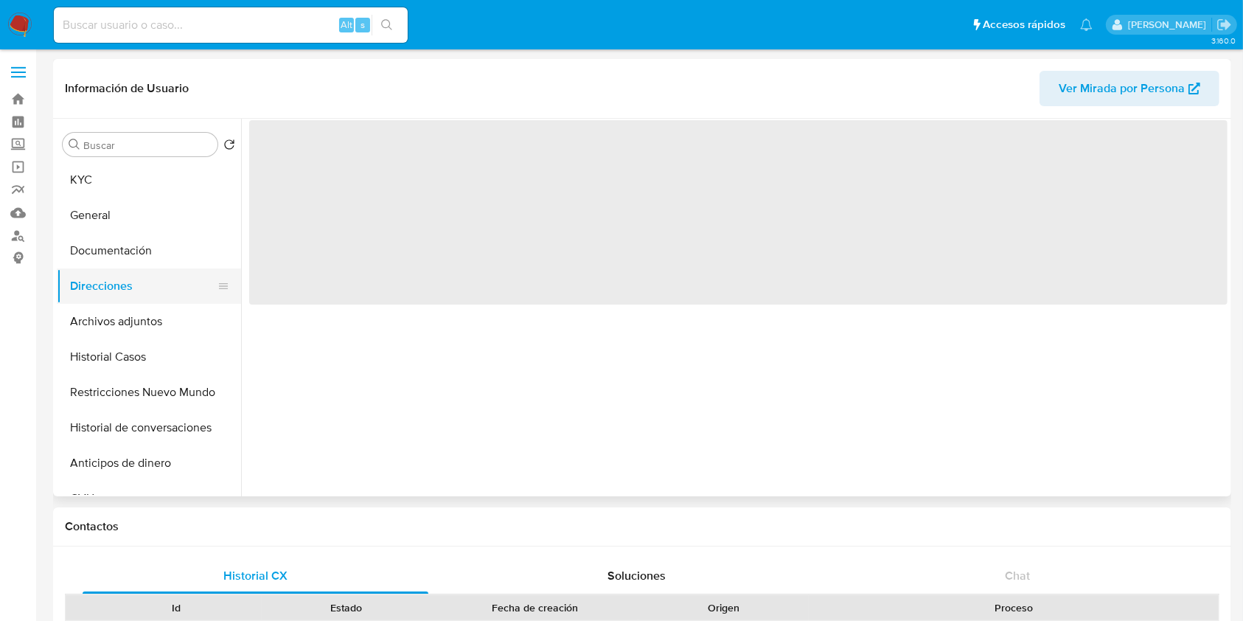
scroll to position [0, 0]
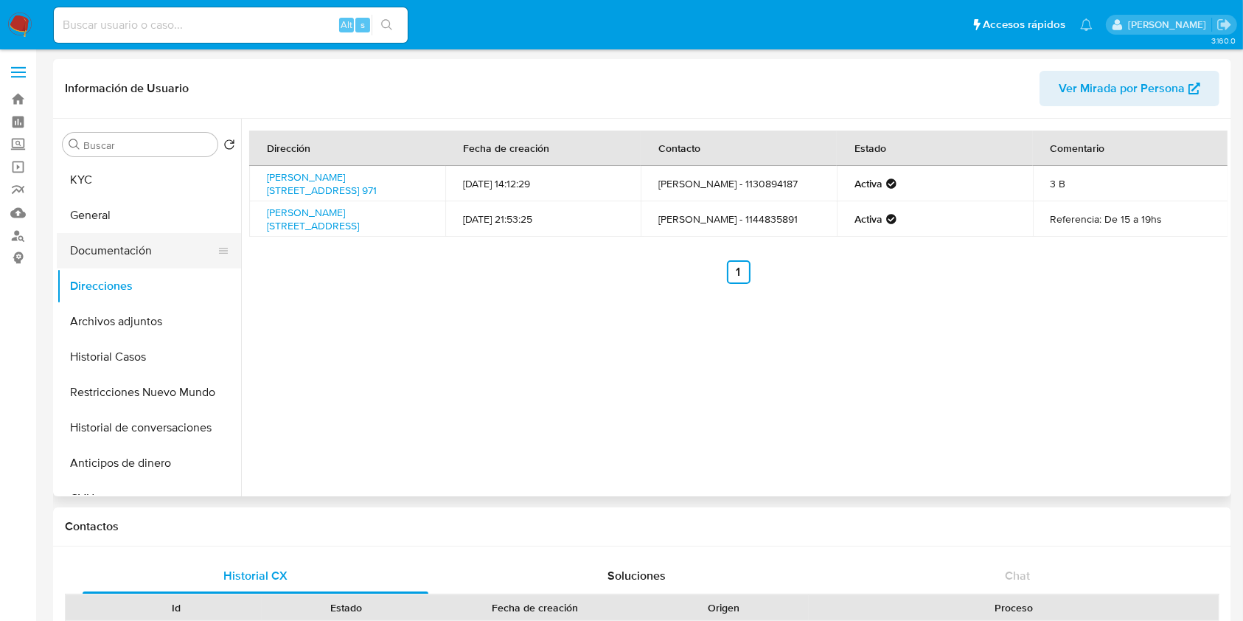
click at [147, 249] on button "Documentación" at bounding box center [143, 250] width 173 height 35
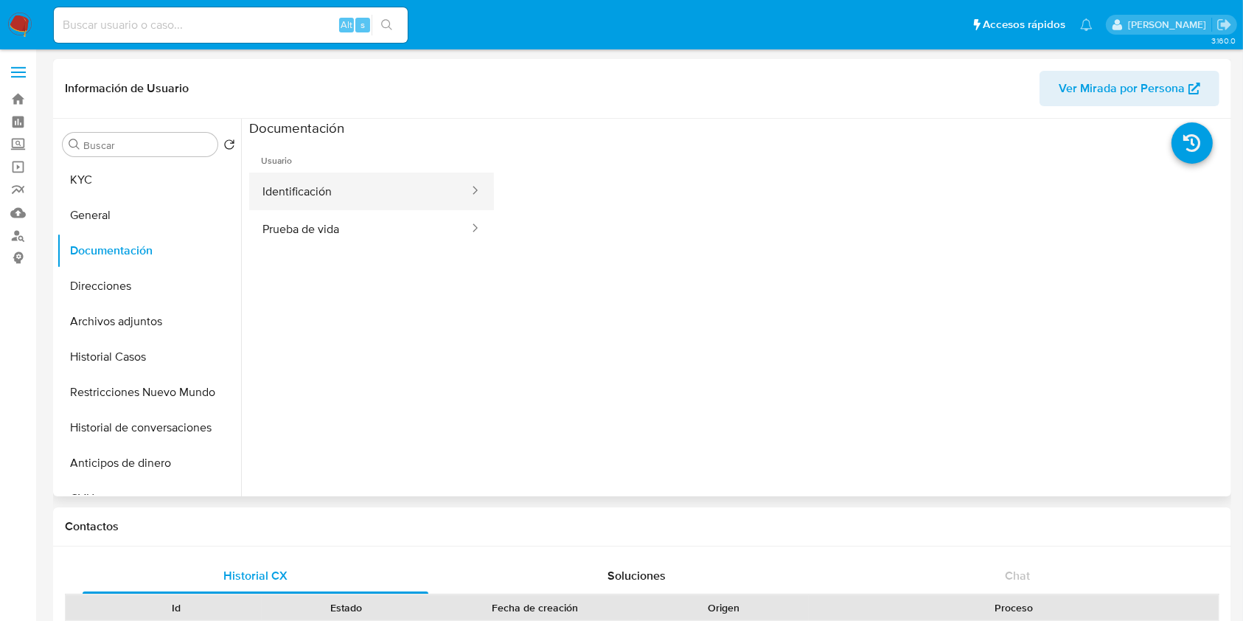
click at [416, 196] on button "Identificación" at bounding box center [359, 192] width 221 height 38
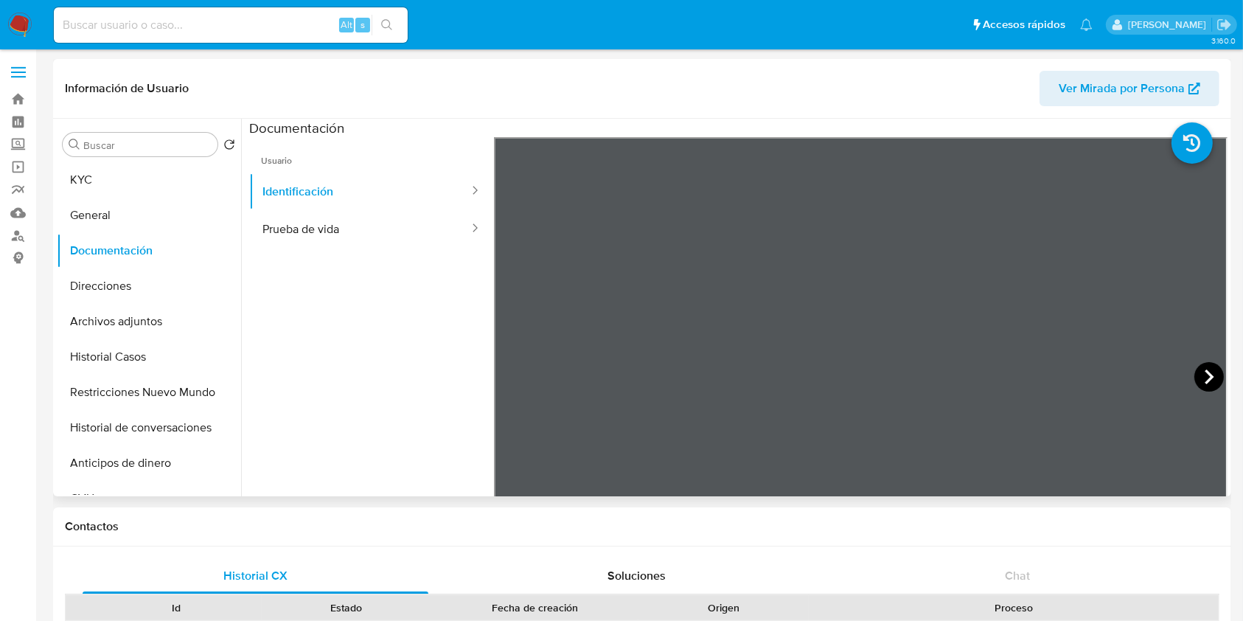
click at [1194, 379] on icon at bounding box center [1208, 376] width 29 height 29
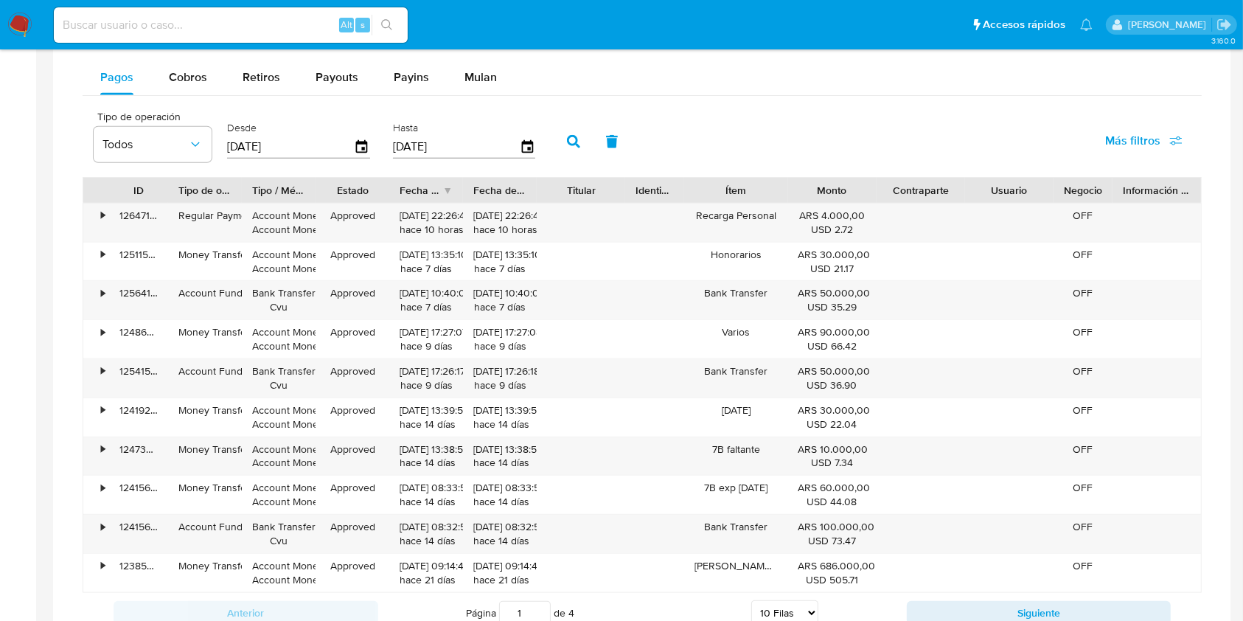
scroll to position [983, 0]
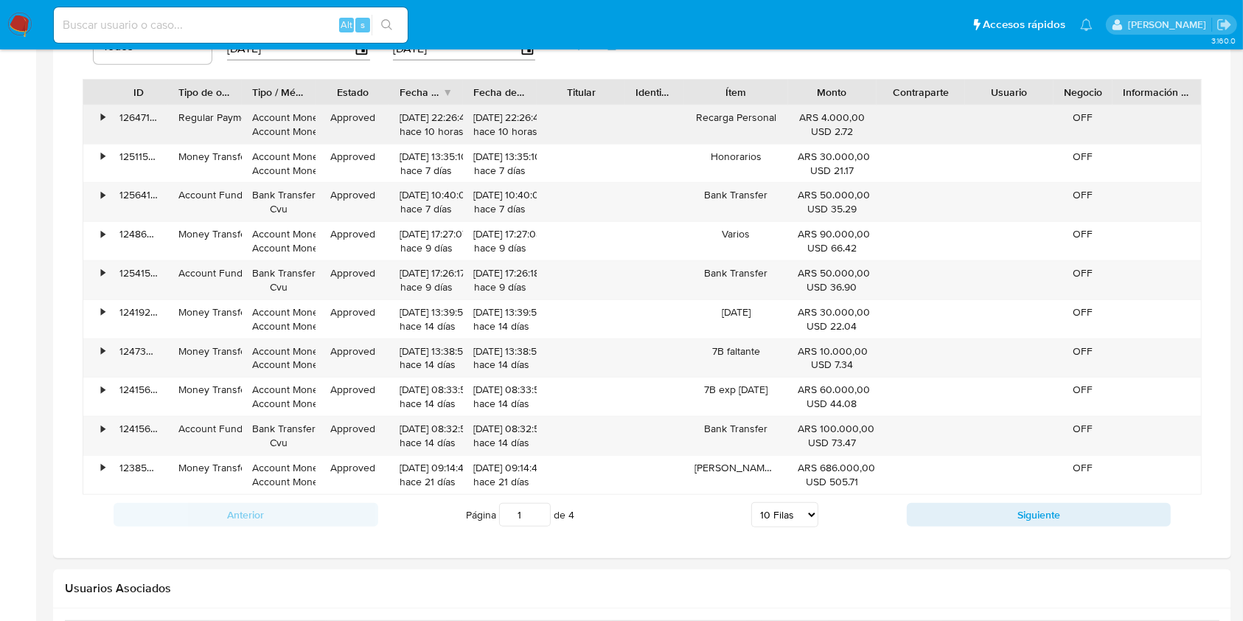
click at [420, 128] on div "16/09/2025 22:26:41 hace 10 horas" at bounding box center [426, 125] width 53 height 28
drag, startPoint x: 420, startPoint y: 128, endPoint x: 507, endPoint y: 131, distance: 87.0
click at [509, 129] on div "• 126471827698 Regular Payment Account Money Account Money Approved 16/09/2025 …" at bounding box center [642, 124] width 1118 height 38
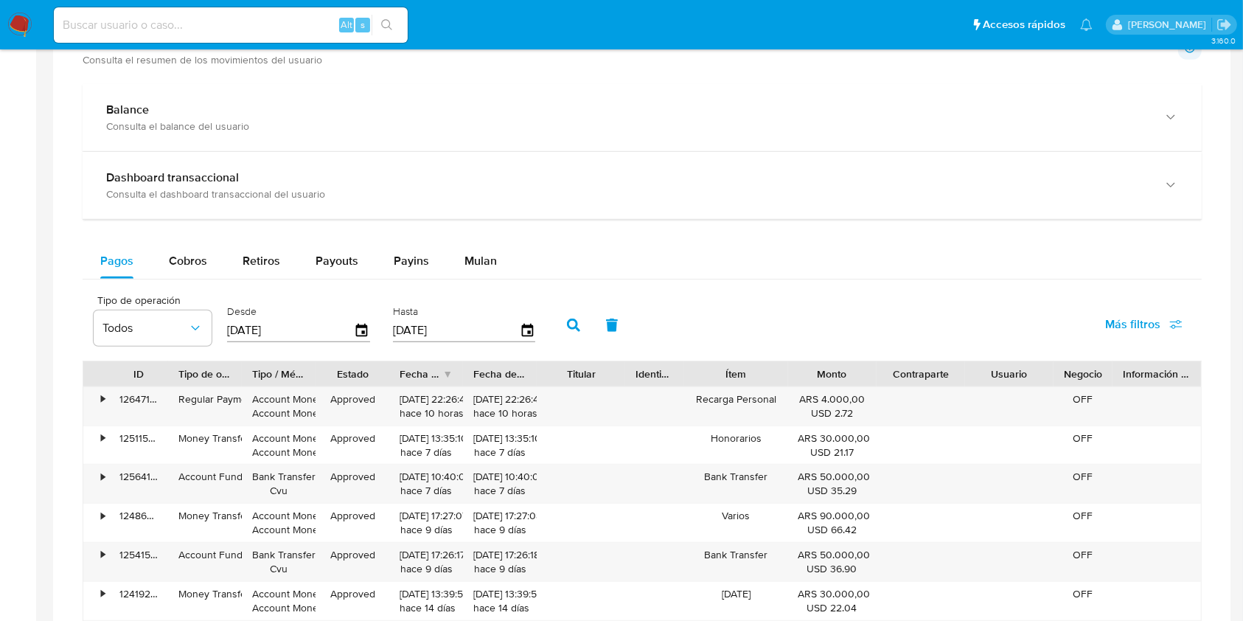
scroll to position [786, 0]
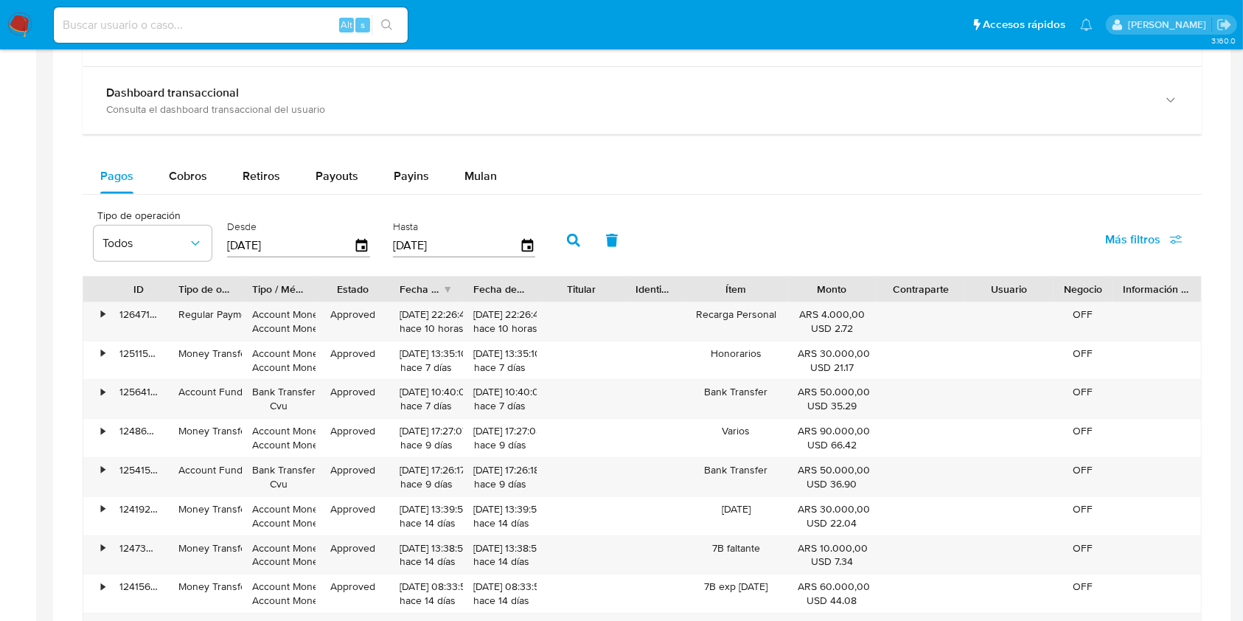
click at [6, 337] on aside "Bandeja Tablero Screening Búsqueda en Listas Watchlist Herramientas Operaciones…" at bounding box center [18, 170] width 36 height 1913
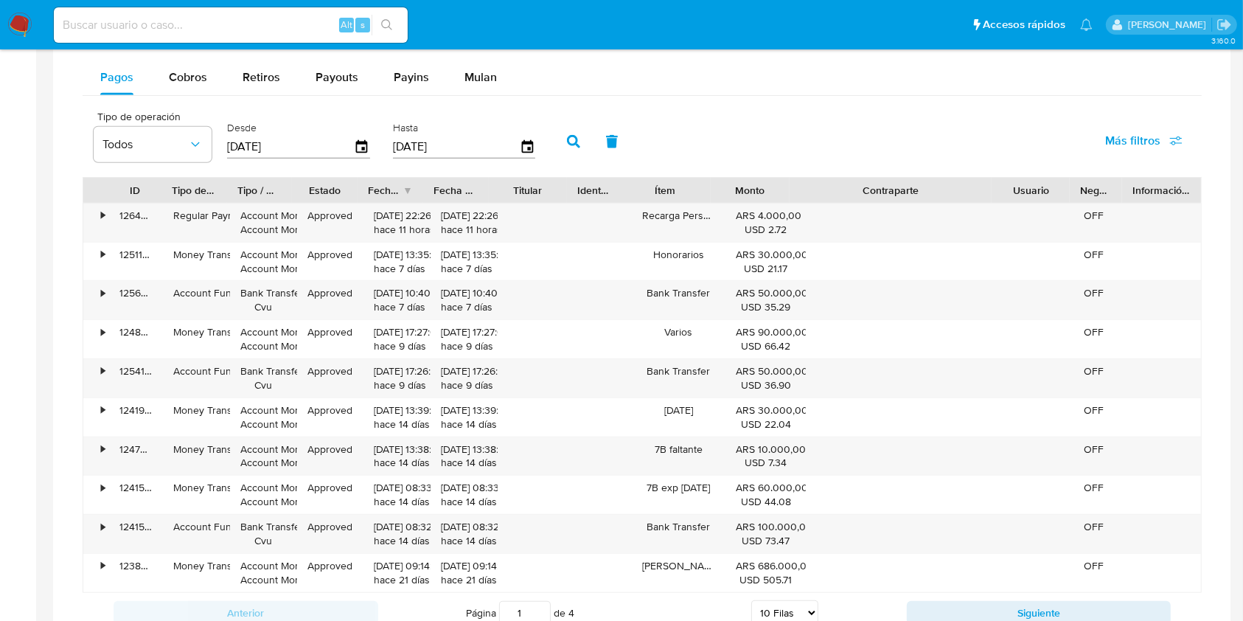
drag, startPoint x: 1001, startPoint y: 192, endPoint x: 1105, endPoint y: 187, distance: 104.1
click at [1105, 187] on div "ID Tipo de operación Tipo / Método Estado Fecha de creación Fecha de aprobación…" at bounding box center [642, 190] width 1118 height 25
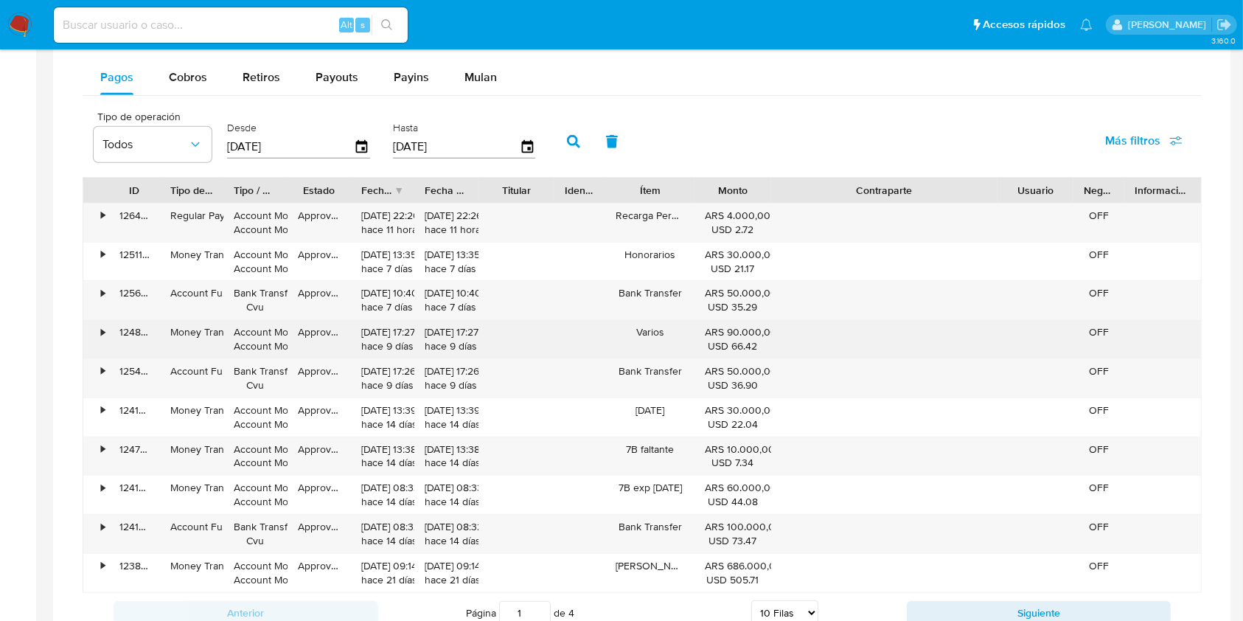
click at [243, 340] on div "Account Money Account Money" at bounding box center [255, 339] width 43 height 28
click at [957, 331] on div "• 124868576255 Money Transfer Account Money Account Money Approved 08/09/2025 1…" at bounding box center [642, 339] width 1118 height 38
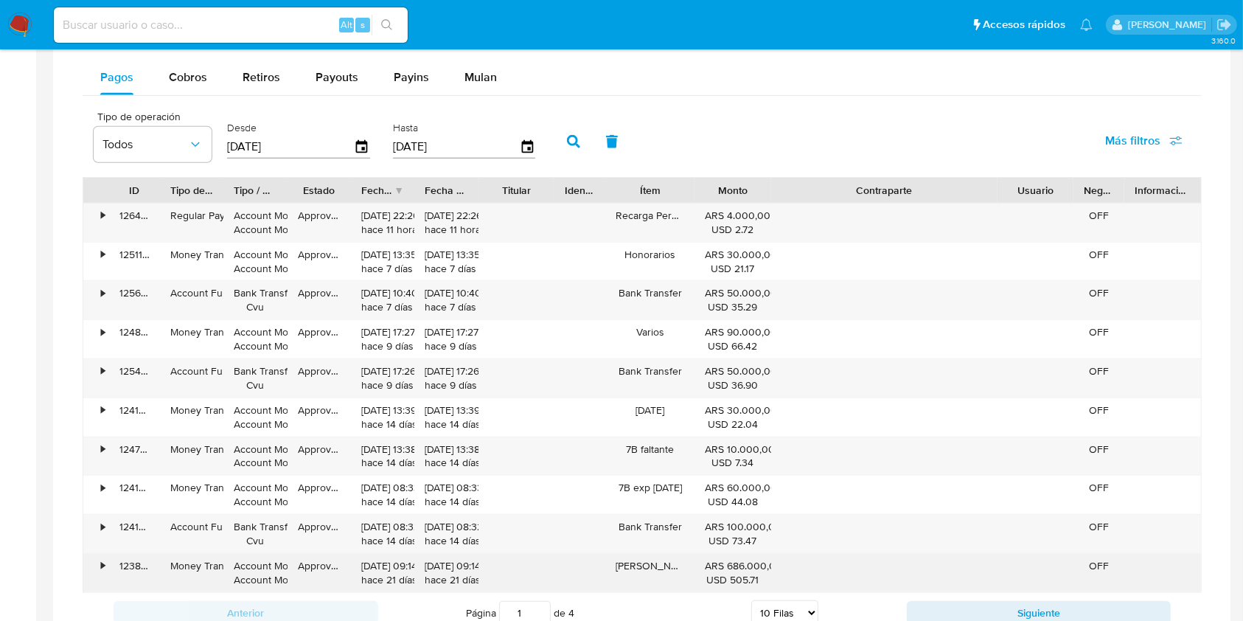
click at [384, 571] on div "27/08/2025 09:14:48 hace 21 días" at bounding box center [382, 573] width 43 height 28
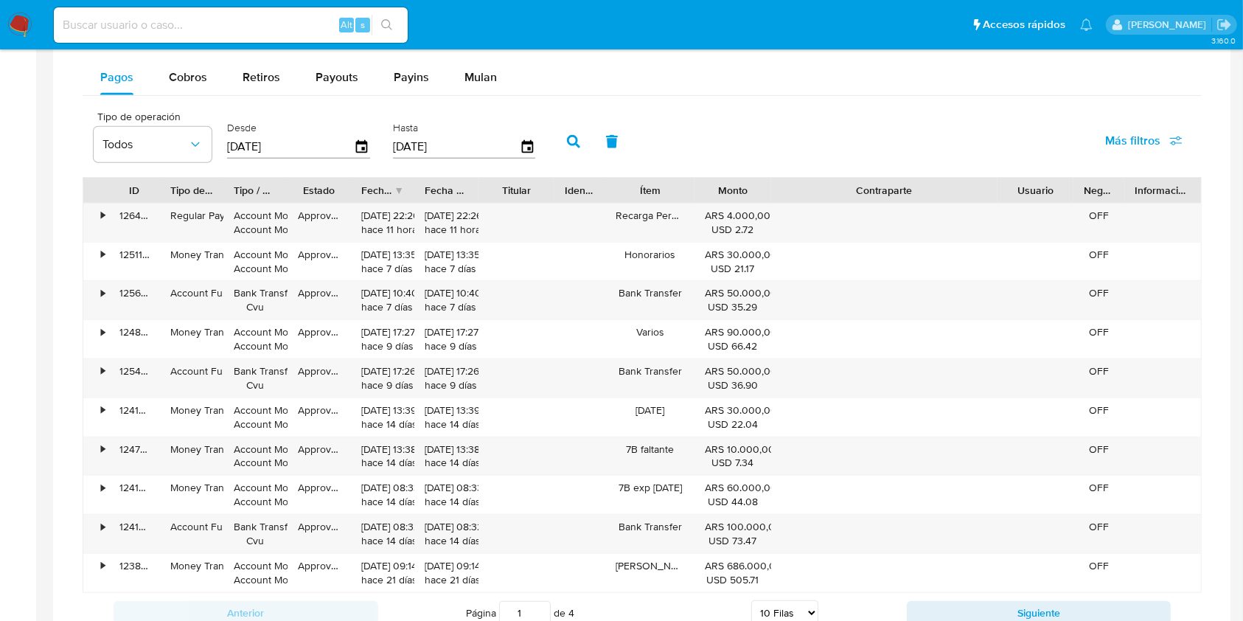
click at [932, 563] on div "• 123856074618 Money Transfer Account Money Account Money Approved 27/08/2025 0…" at bounding box center [642, 573] width 1118 height 38
click at [18, 419] on aside "Bandeja Tablero Screening Búsqueda en Listas Watchlist Herramientas Operaciones…" at bounding box center [18, 71] width 36 height 1913
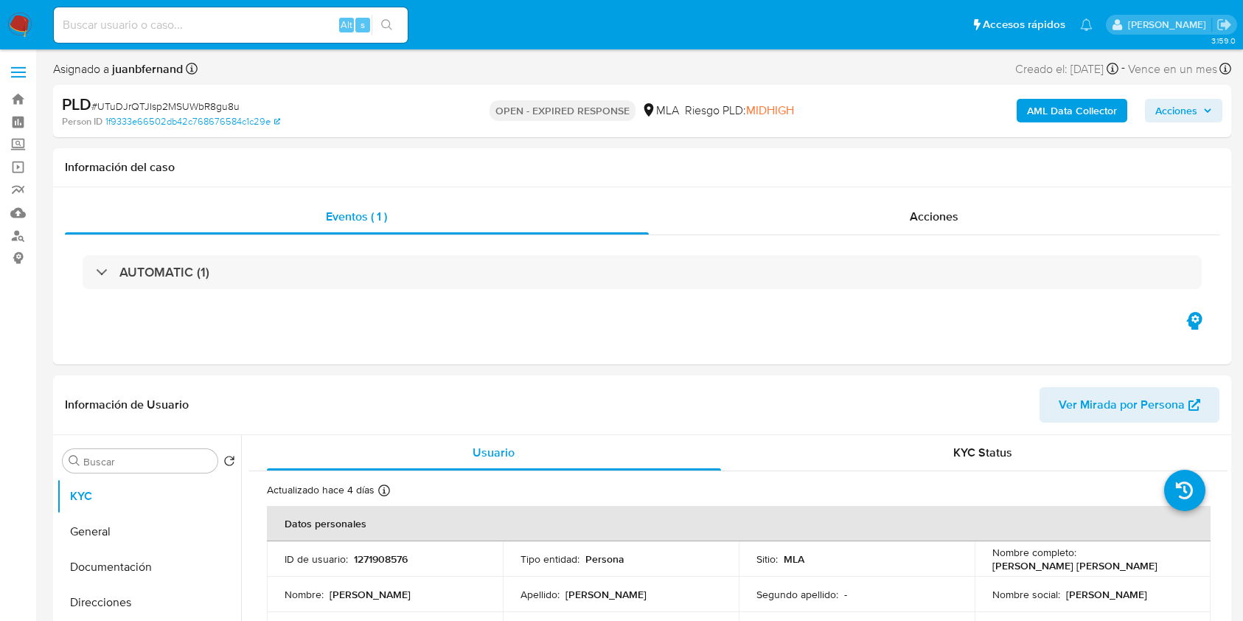
select select "10"
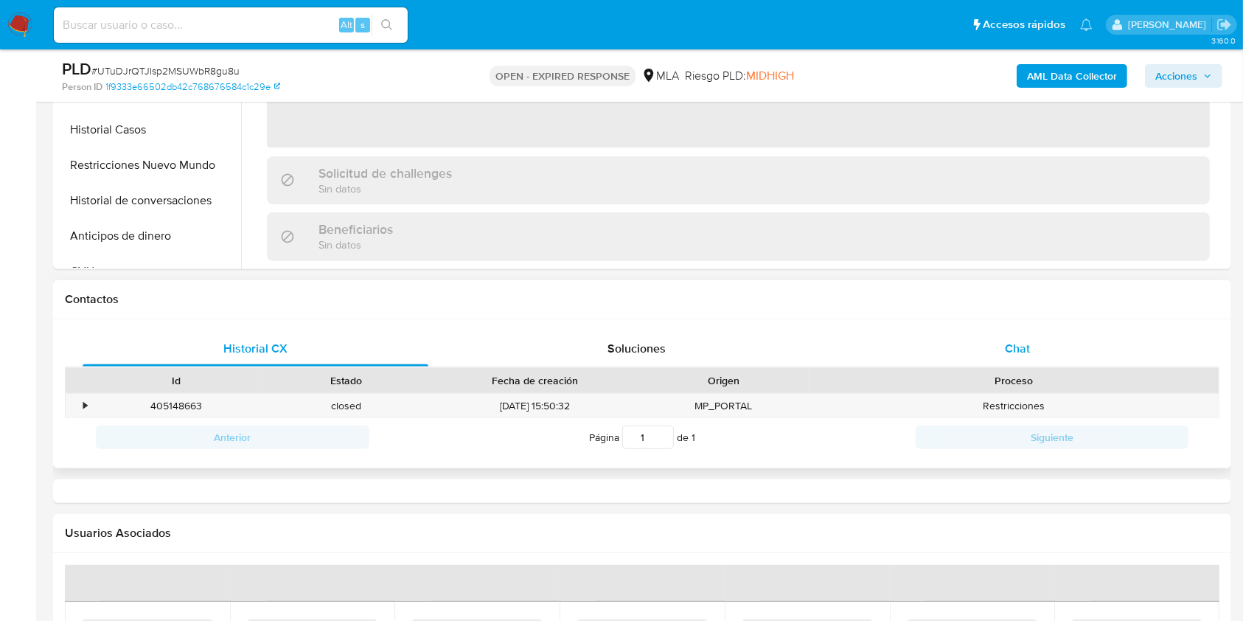
click at [1027, 342] on span "Chat" at bounding box center [1017, 348] width 25 height 17
select select "10"
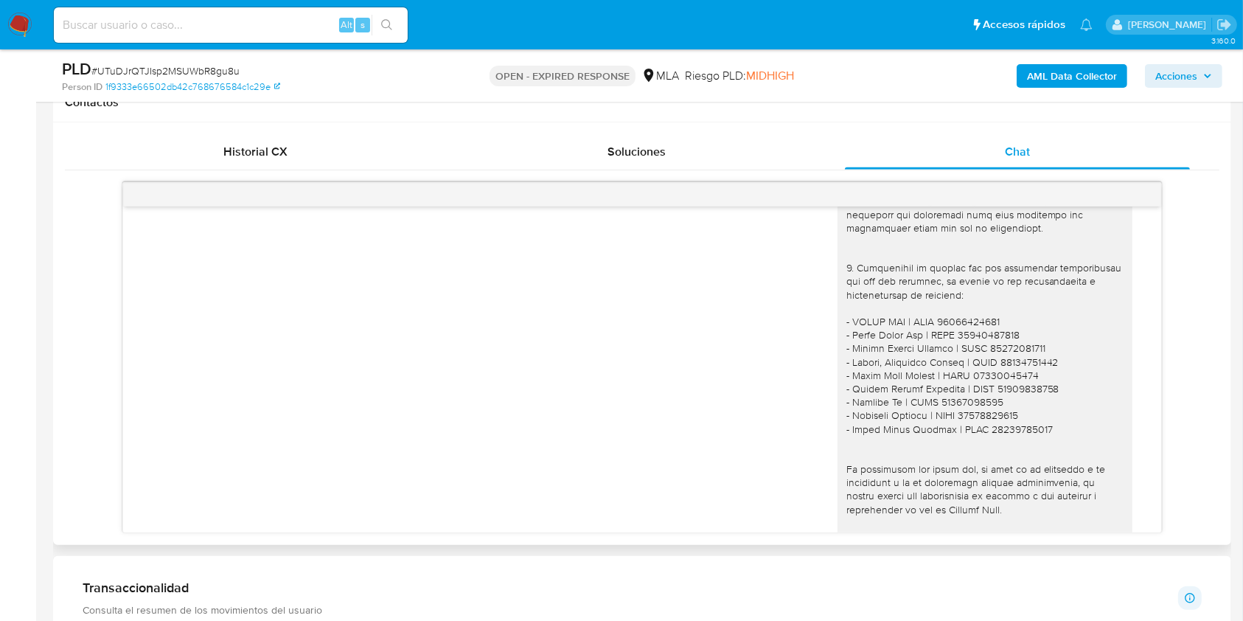
scroll to position [1748, 0]
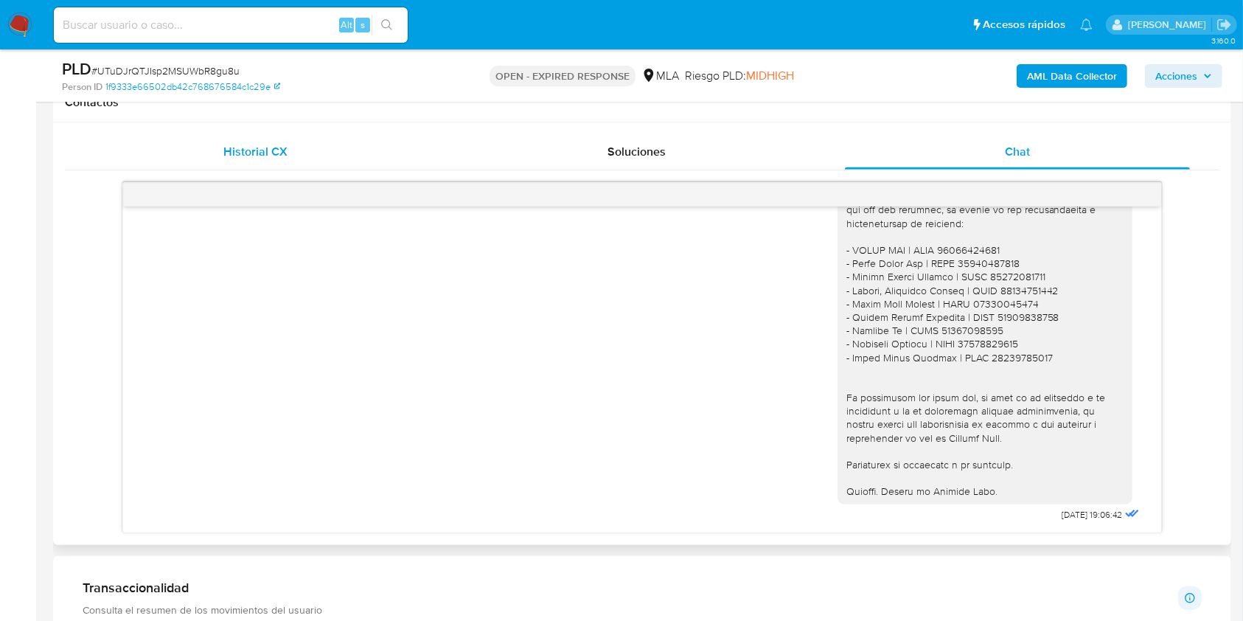
click at [274, 151] on span "Historial CX" at bounding box center [255, 151] width 64 height 17
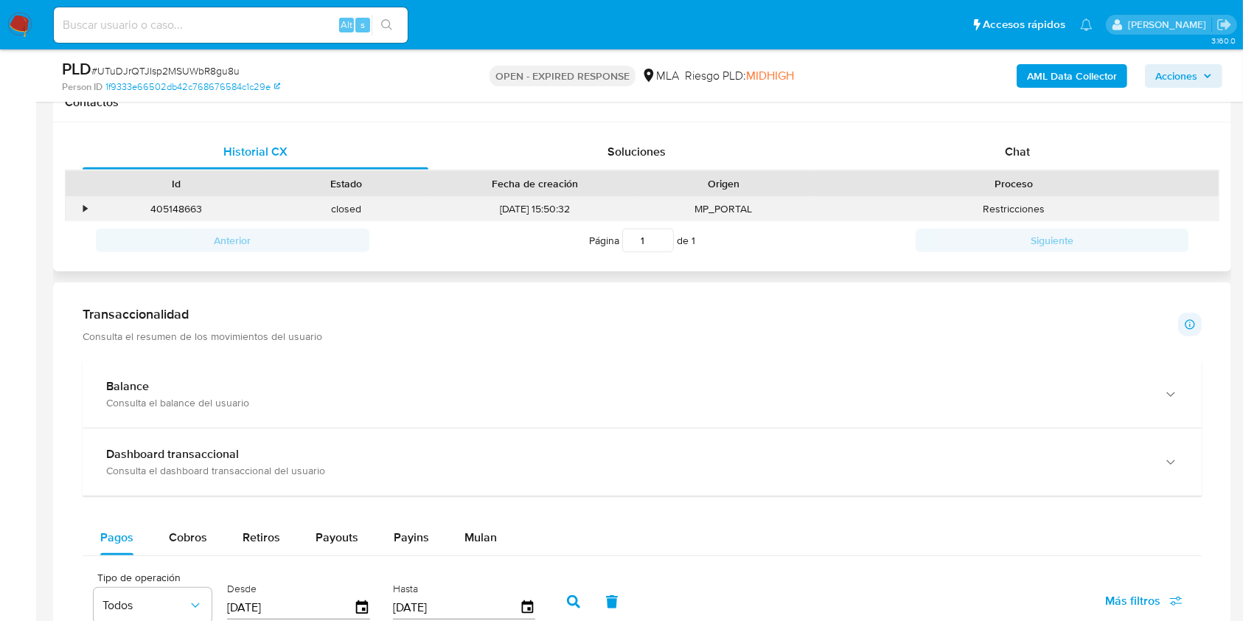
click at [181, 209] on div "405148663" at bounding box center [176, 209] width 170 height 24
copy div "405148663"
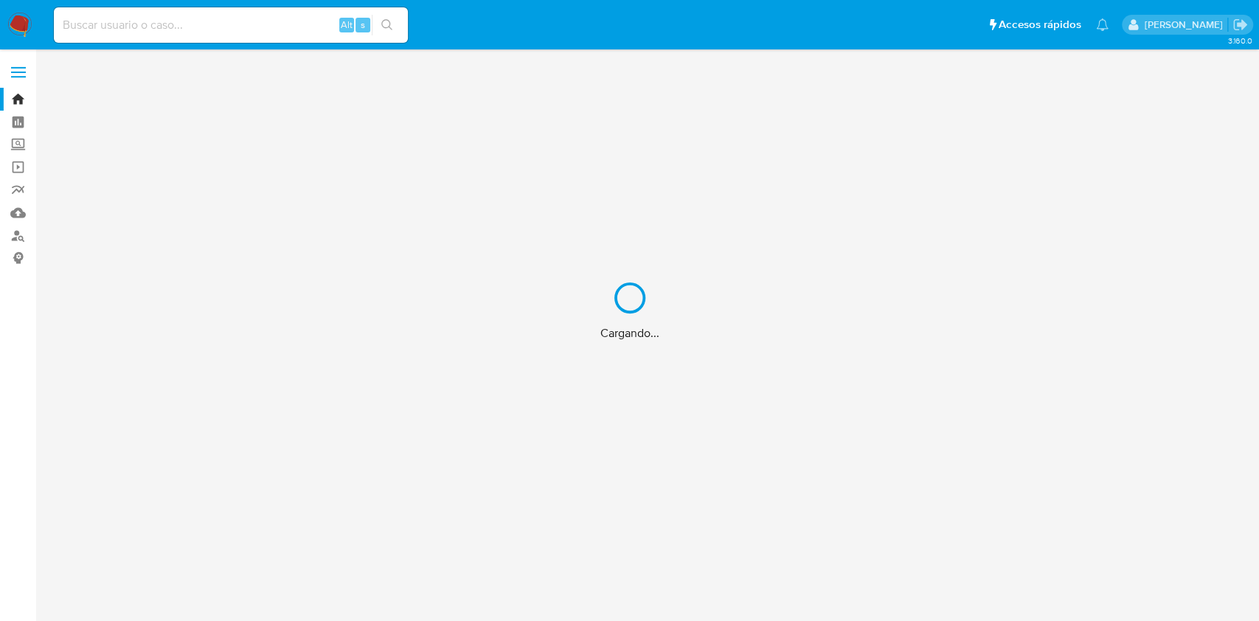
click at [181, 29] on div "Cargando..." at bounding box center [629, 310] width 1259 height 621
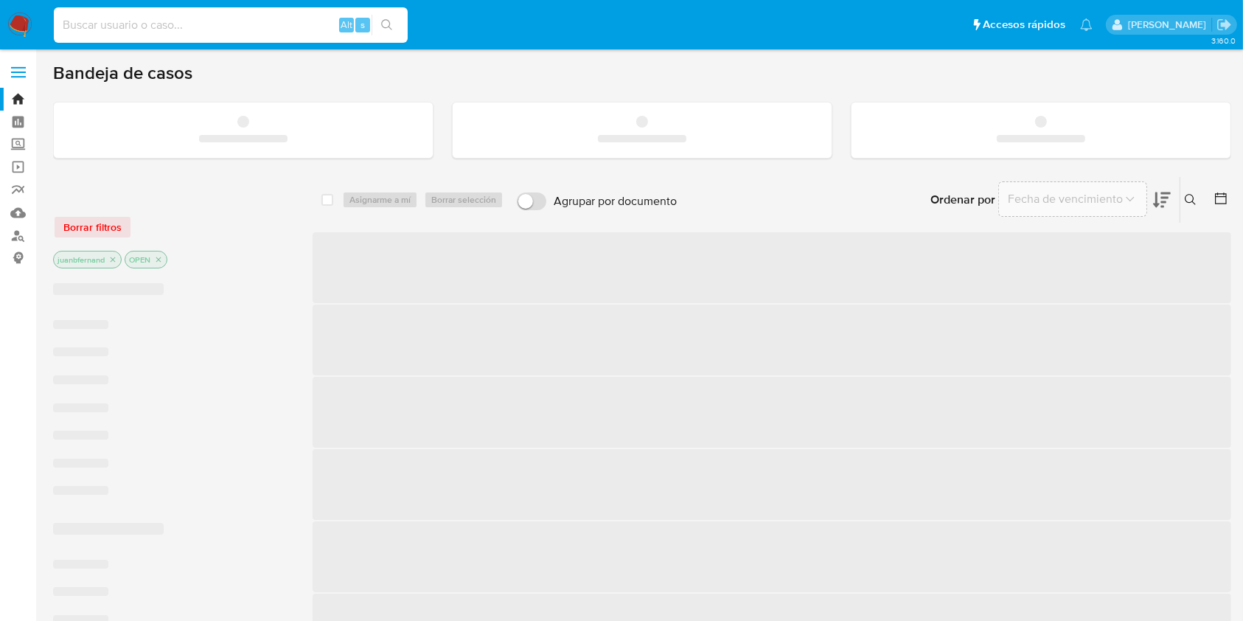
click at [156, 27] on input at bounding box center [231, 24] width 354 height 19
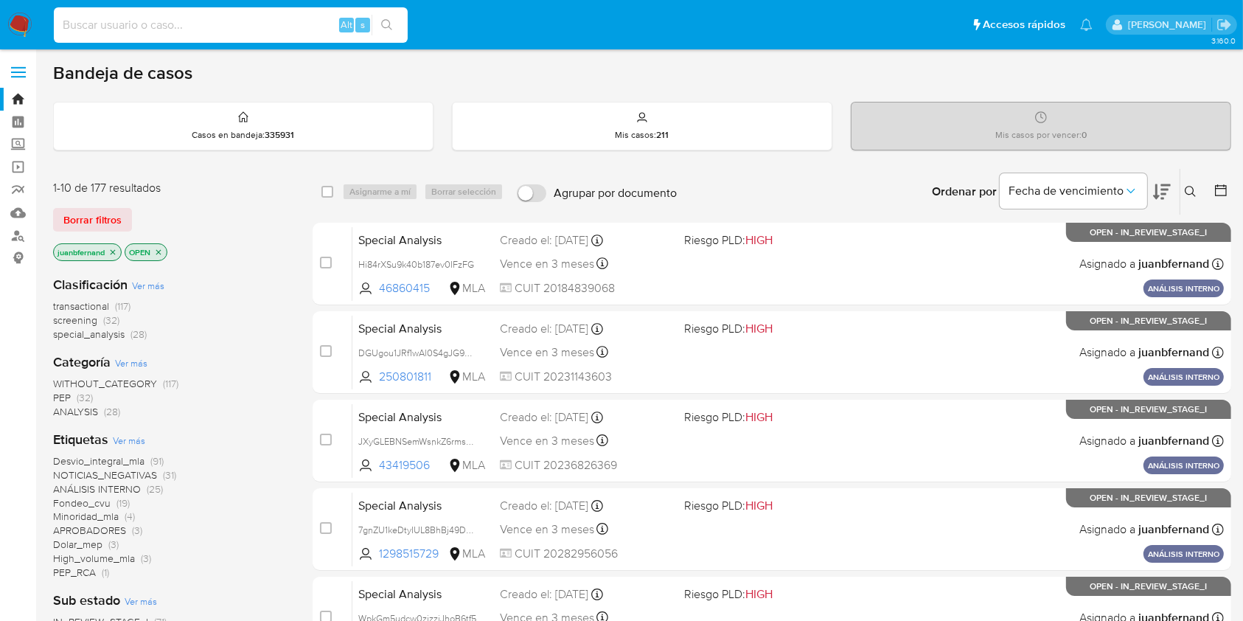
paste input "20253240629"
type input "20253240629"
click at [382, 29] on icon "search-icon" at bounding box center [387, 25] width 12 height 12
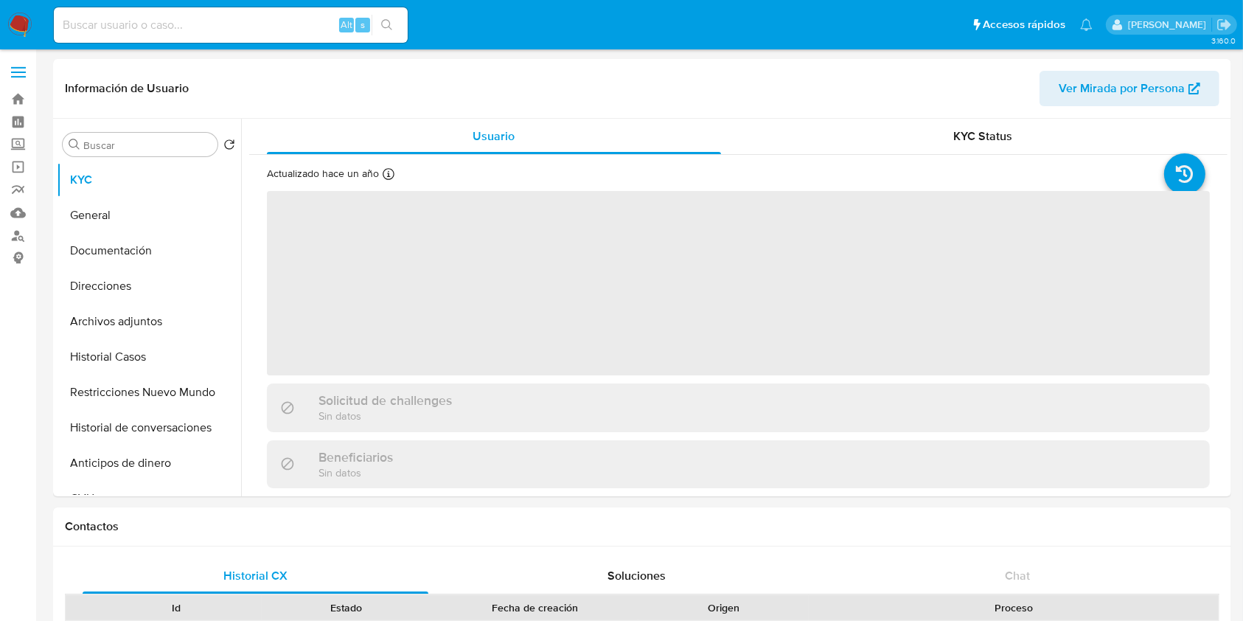
select select "10"
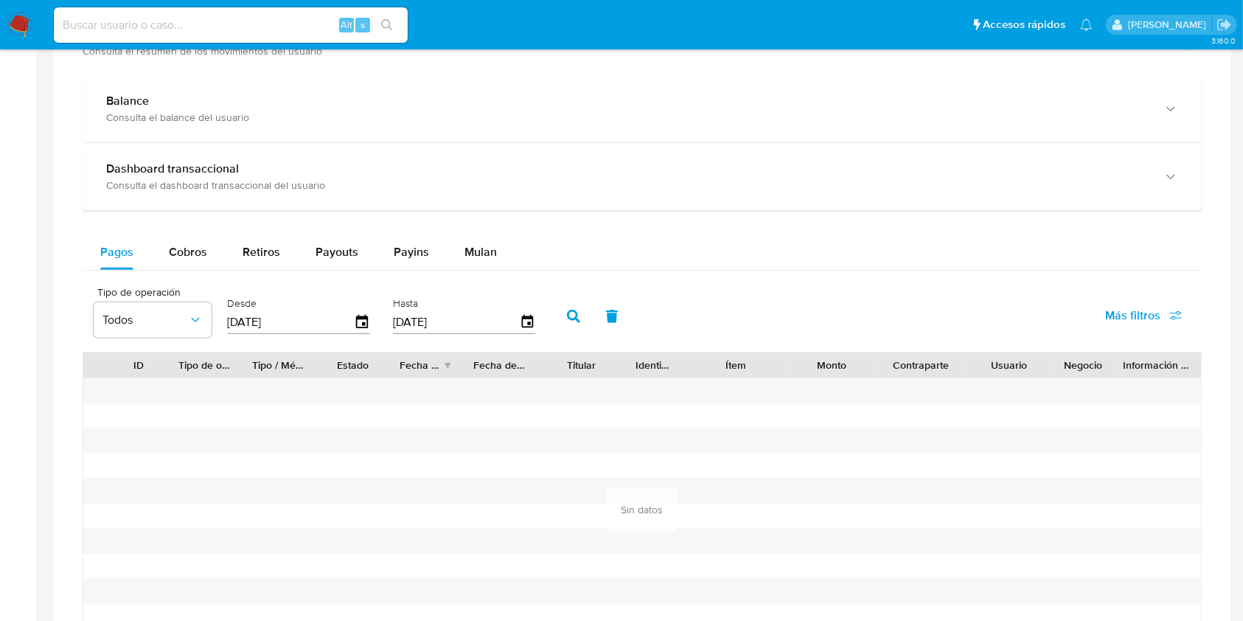
scroll to position [809, 0]
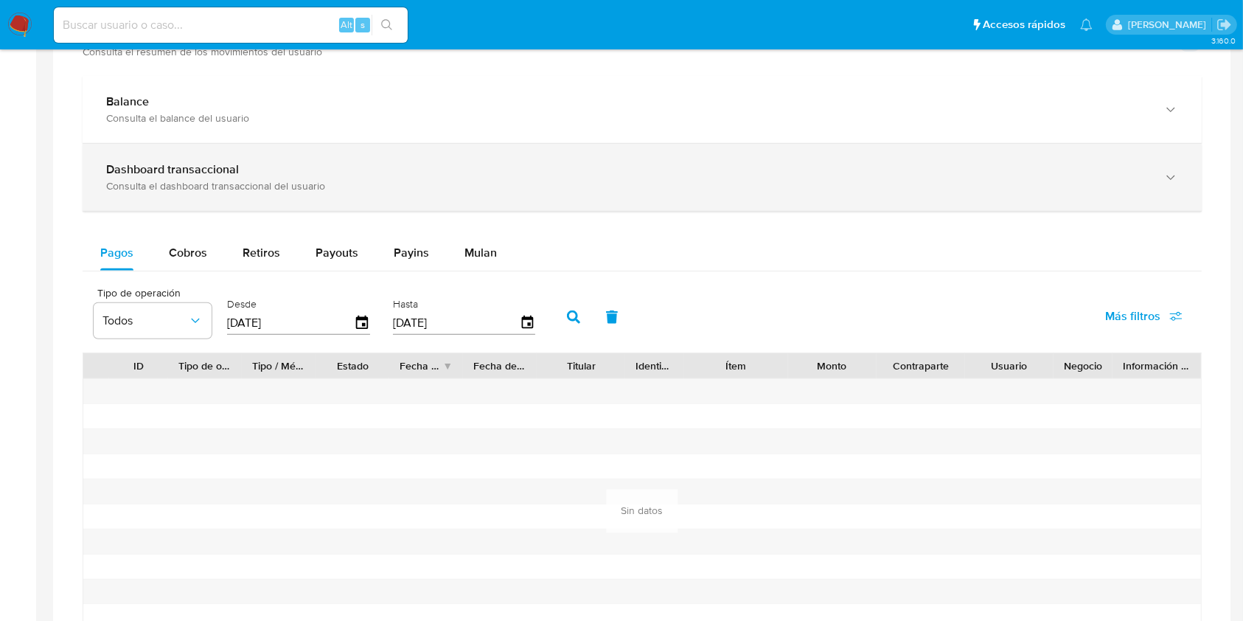
click at [195, 180] on div "Consulta el dashboard transaccional del usuario" at bounding box center [627, 185] width 1042 height 13
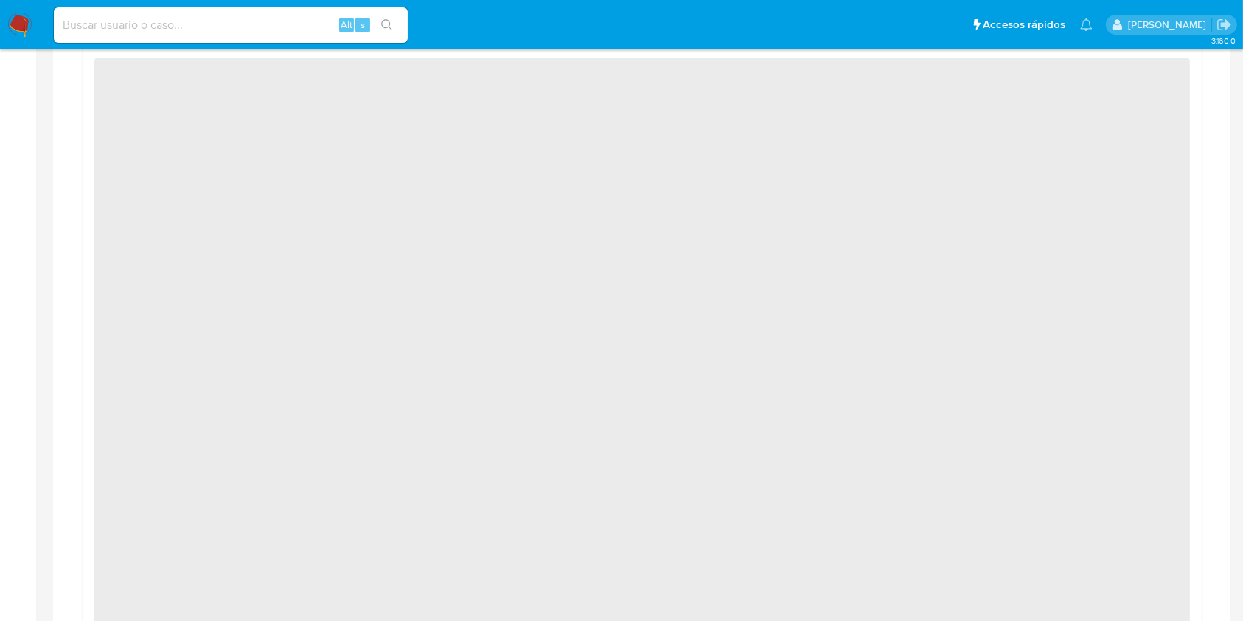
scroll to position [976, 0]
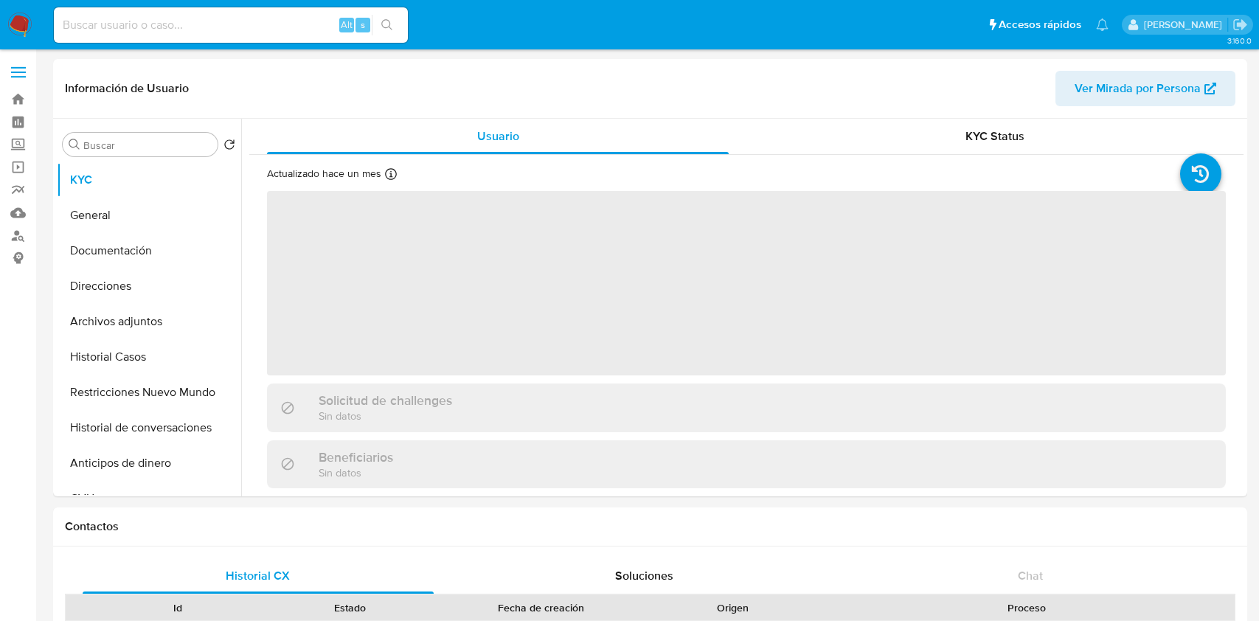
select select "10"
